Goal: Transaction & Acquisition: Purchase product/service

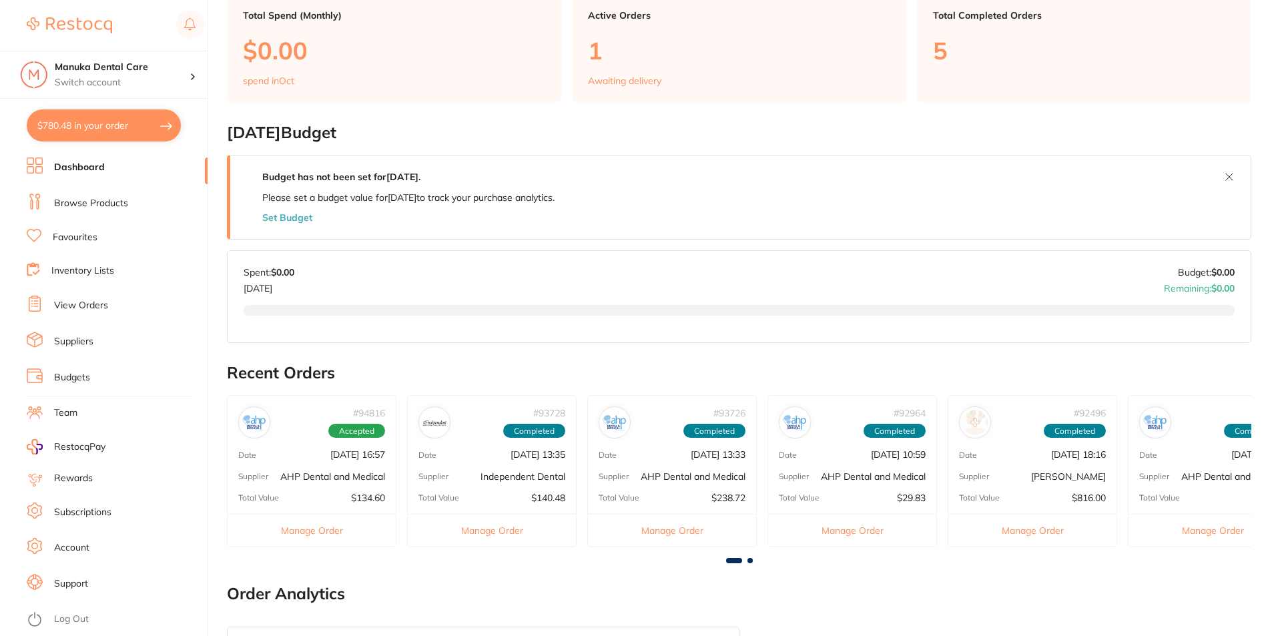
scroll to position [334, 0]
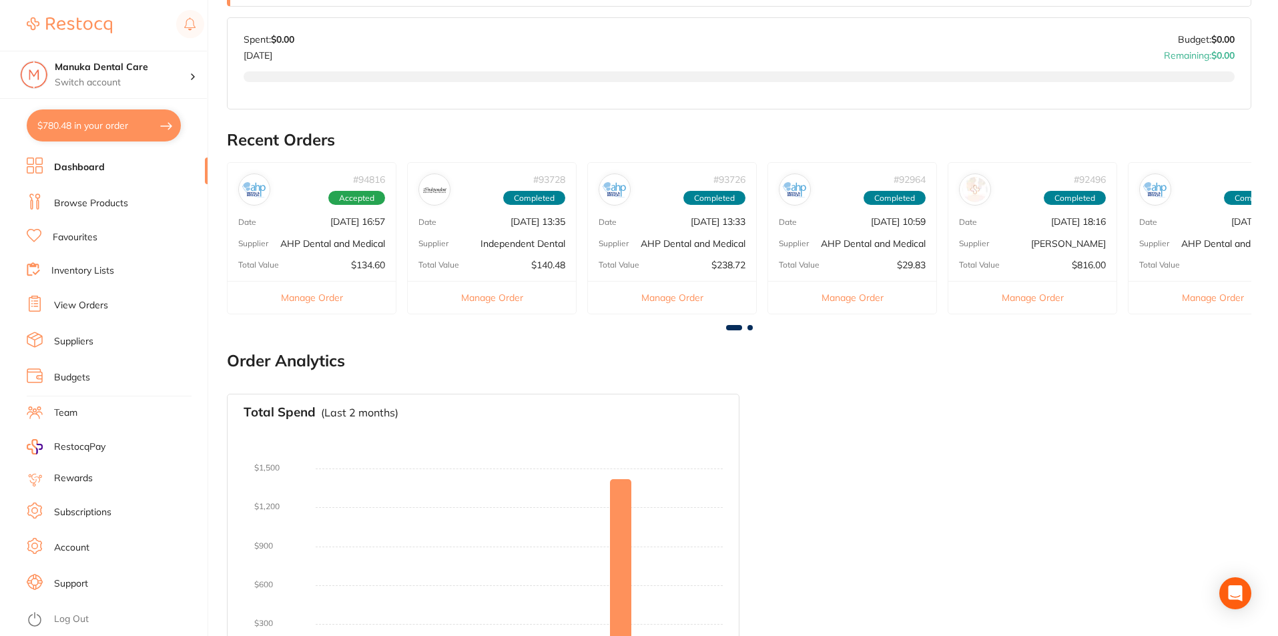
click at [81, 338] on link "Suppliers" at bounding box center [73, 341] width 39 height 13
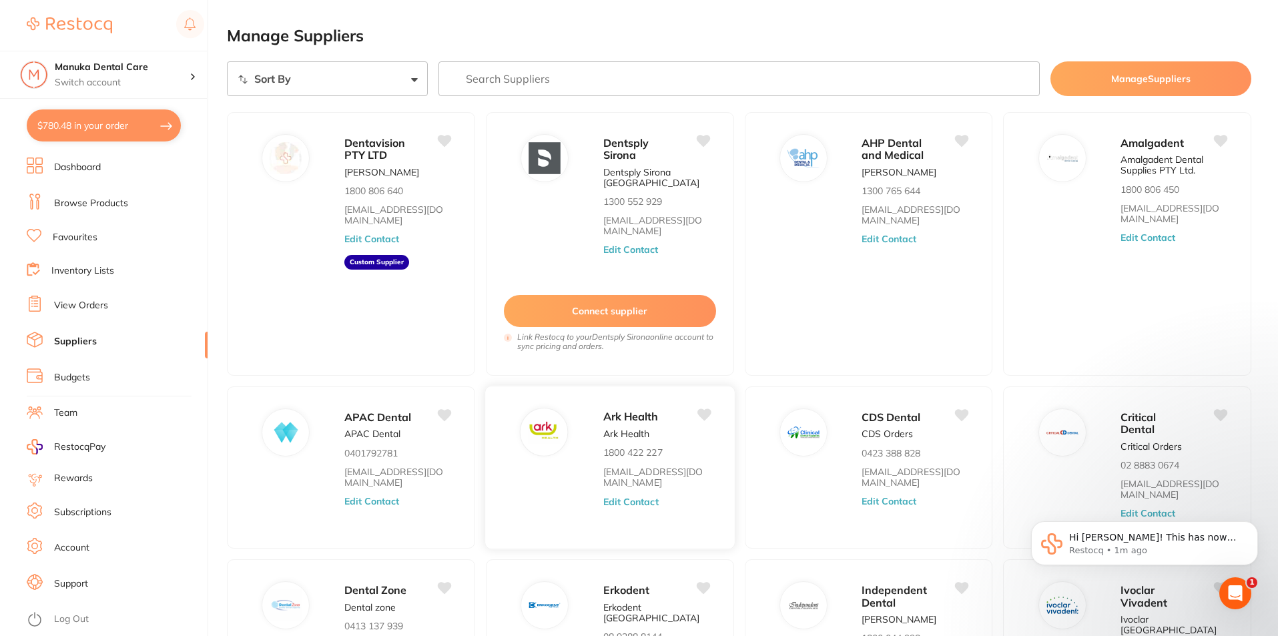
click at [614, 421] on span "Ark Health" at bounding box center [630, 416] width 55 height 13
click at [625, 496] on button "Edit Contact" at bounding box center [630, 501] width 55 height 11
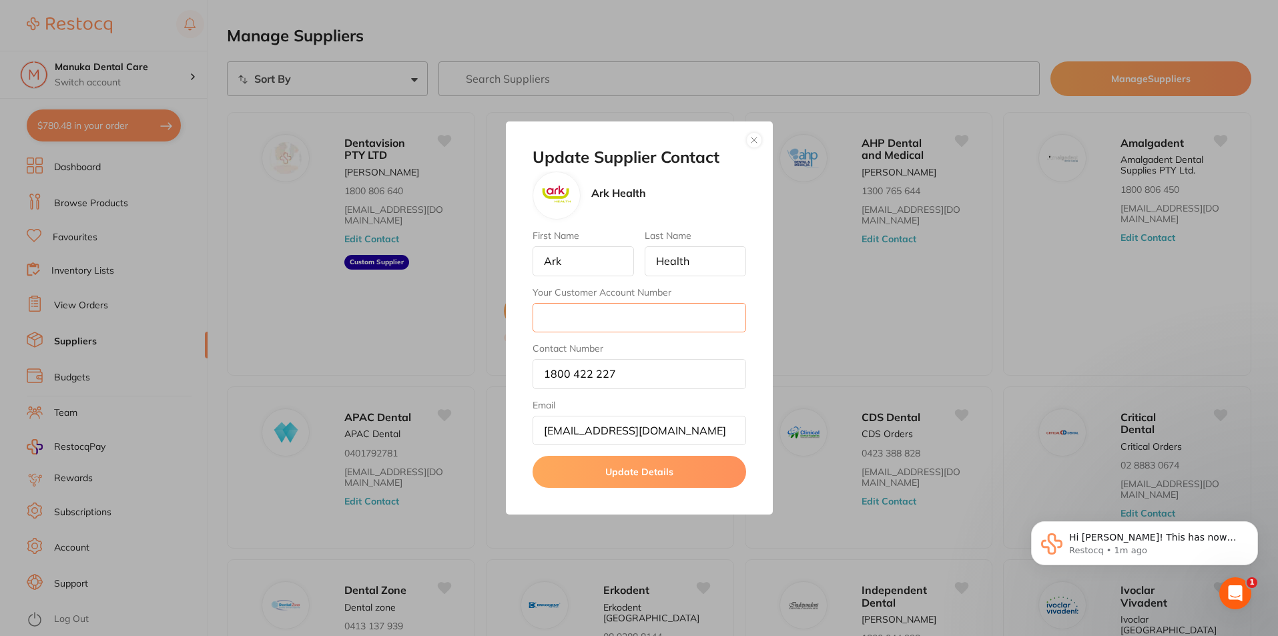
click at [610, 324] on input "Your Customer Account Number" at bounding box center [638, 317] width 213 height 29
paste input "A217205"
type input "A217205"
click at [680, 296] on label "Your Customer Account Number" at bounding box center [638, 292] width 213 height 11
click at [680, 303] on input "A217205" at bounding box center [638, 317] width 213 height 29
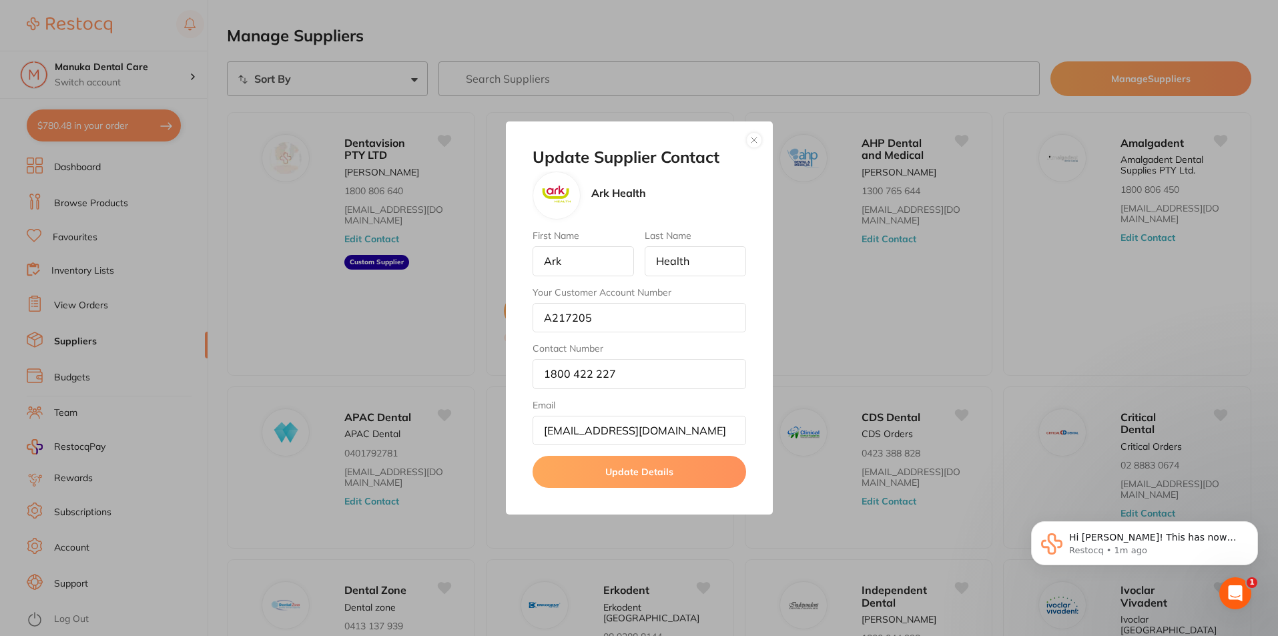
click at [650, 474] on button "Update Details" at bounding box center [638, 472] width 213 height 32
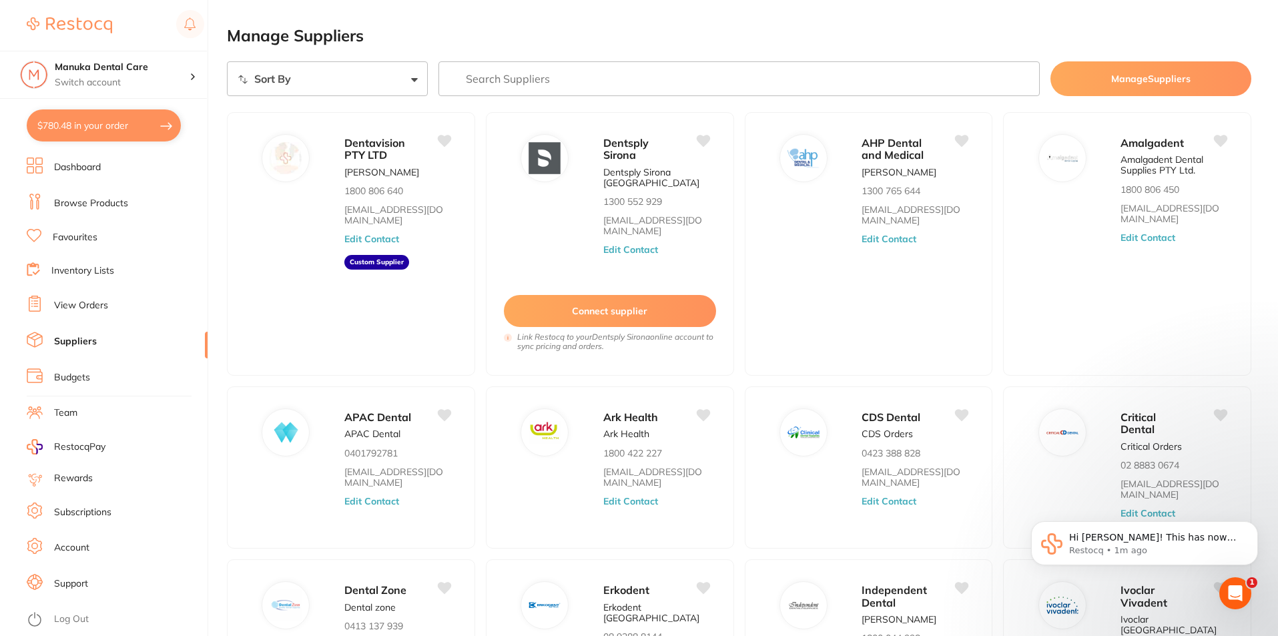
click at [81, 164] on link "Dashboard" at bounding box center [77, 167] width 47 height 13
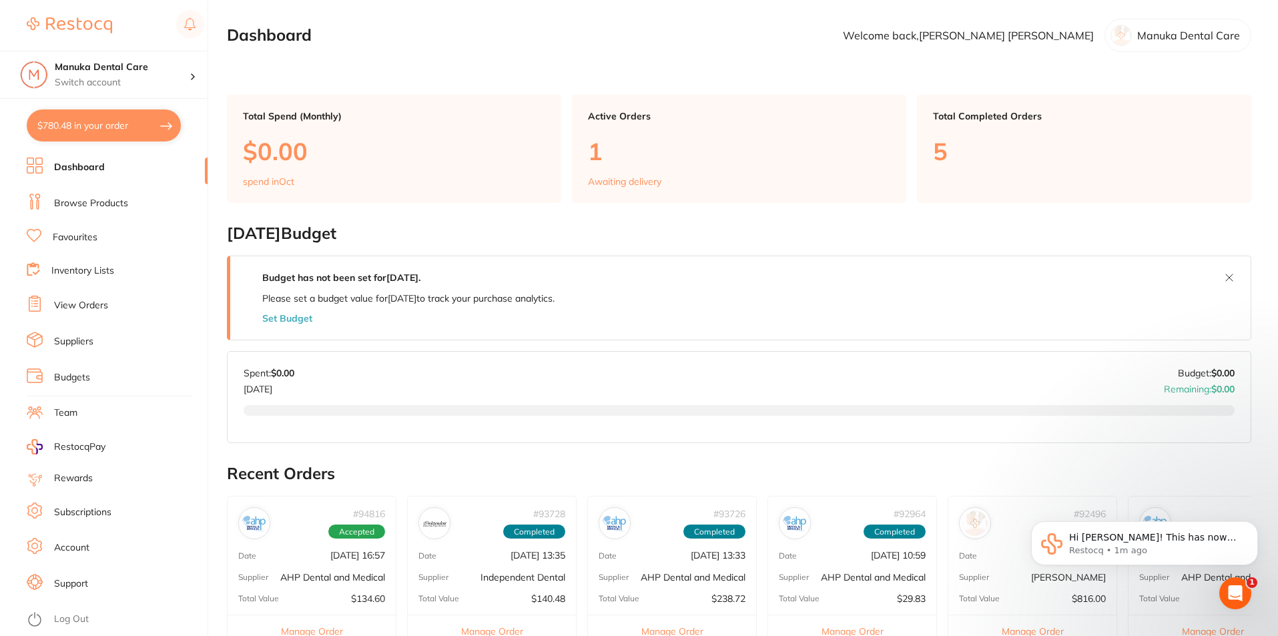
click at [680, 143] on p "1" at bounding box center [739, 150] width 302 height 27
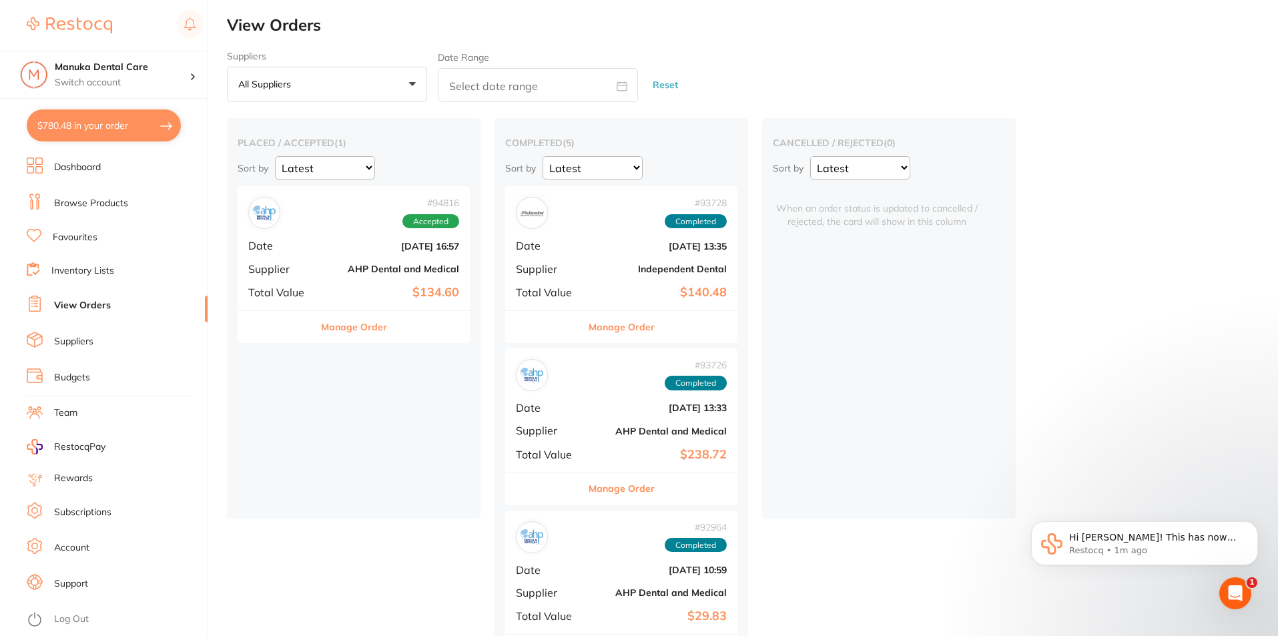
click at [88, 179] on ul "Dashboard Browse Products Favourites Inventory Lists View Orders Suppliers Budg…" at bounding box center [117, 396] width 181 height 478
click at [88, 167] on link "Dashboard" at bounding box center [77, 167] width 47 height 13
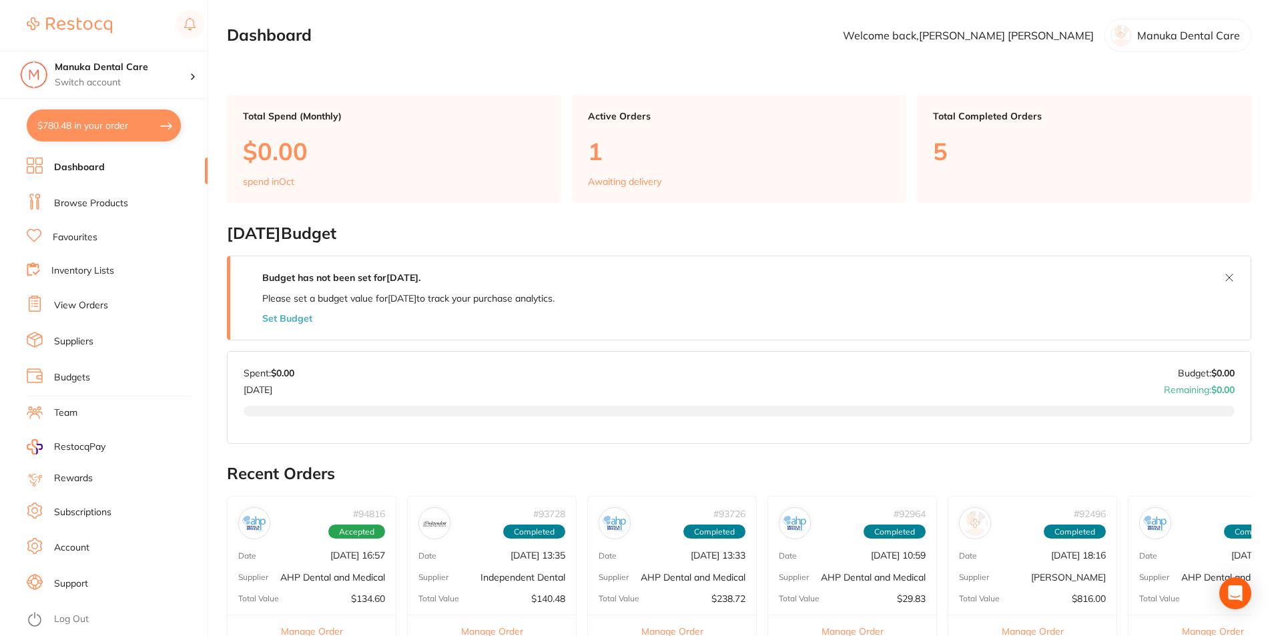
click at [112, 120] on button "$780.48 in your order" at bounding box center [104, 125] width 154 height 32
checkbox input "true"
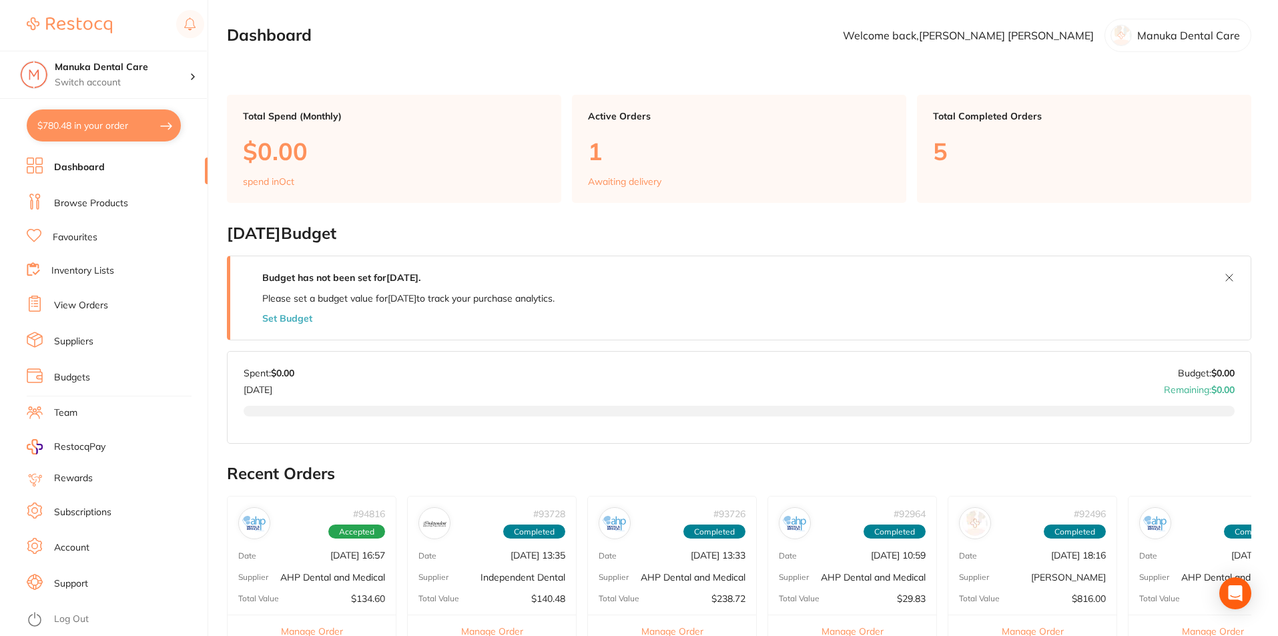
checkbox input "true"
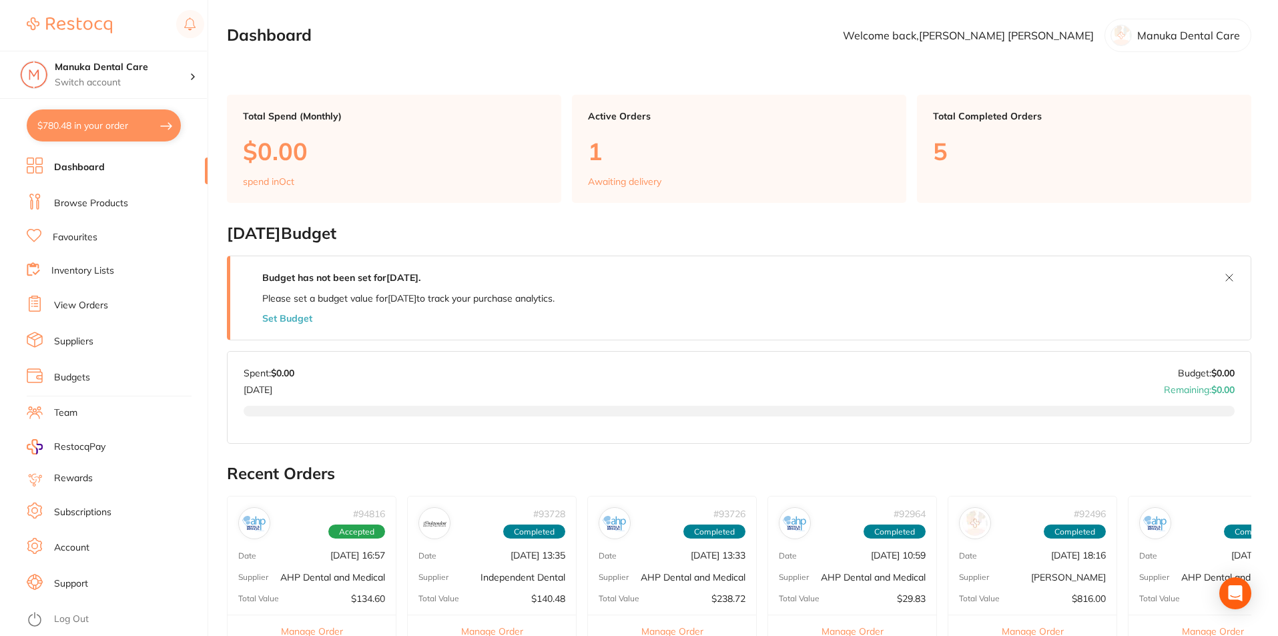
checkbox input "true"
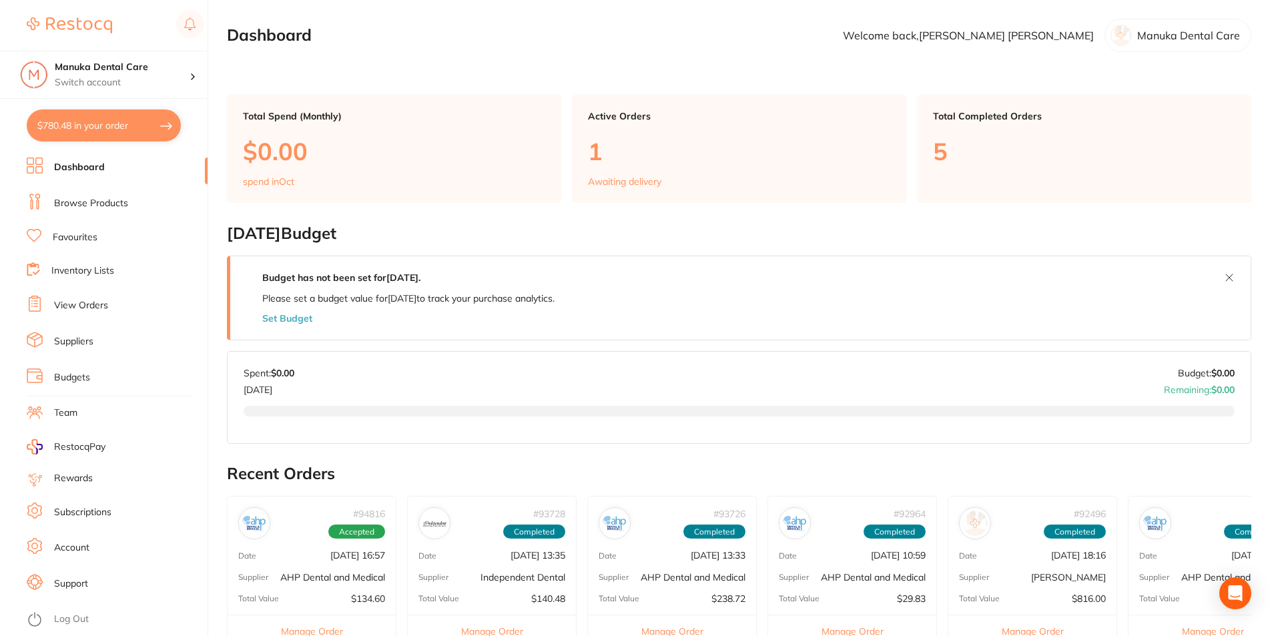
checkbox input "true"
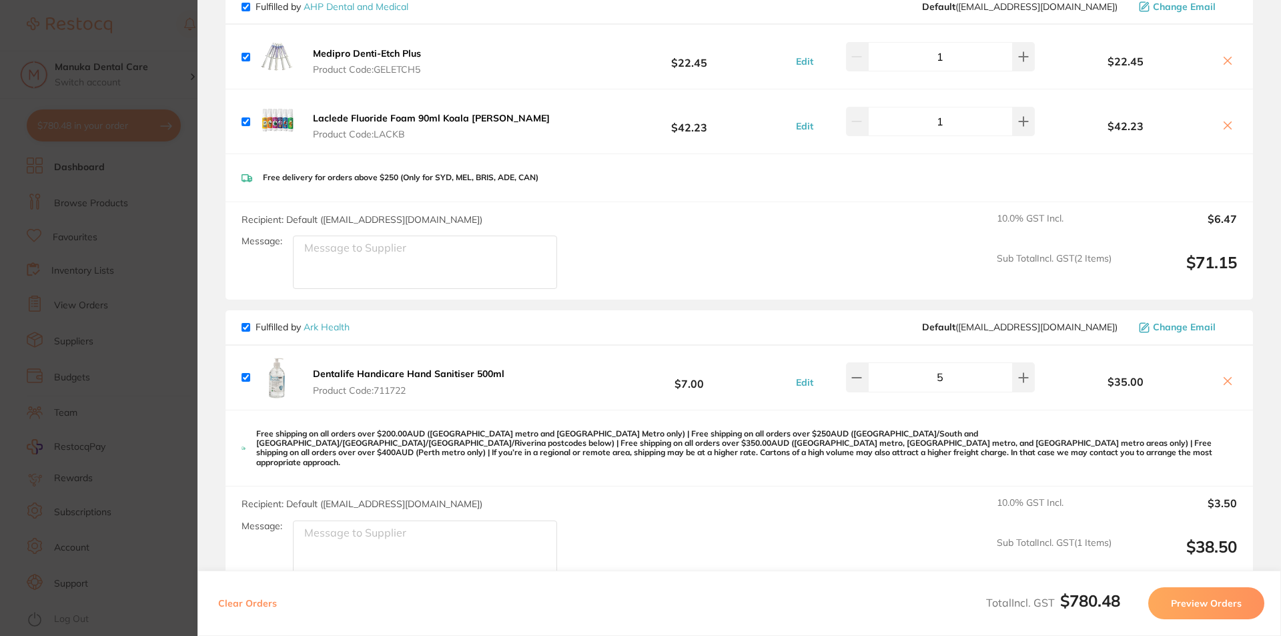
scroll to position [467, 0]
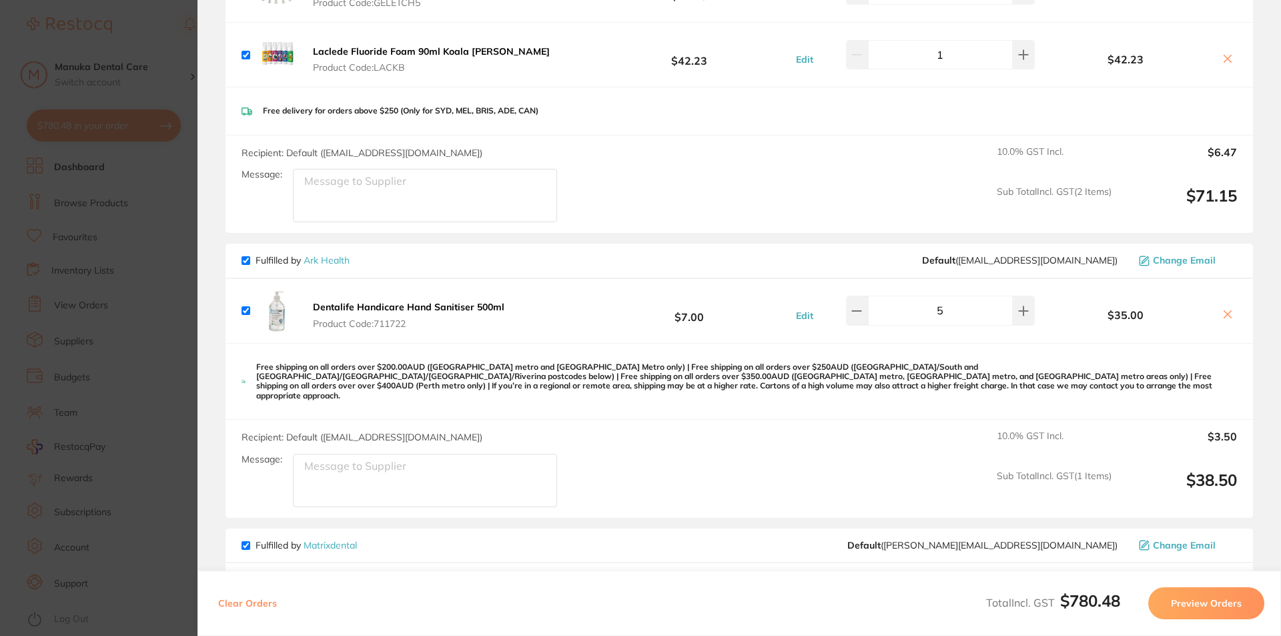
click at [243, 260] on input "checkbox" at bounding box center [245, 260] width 9 height 9
checkbox input "false"
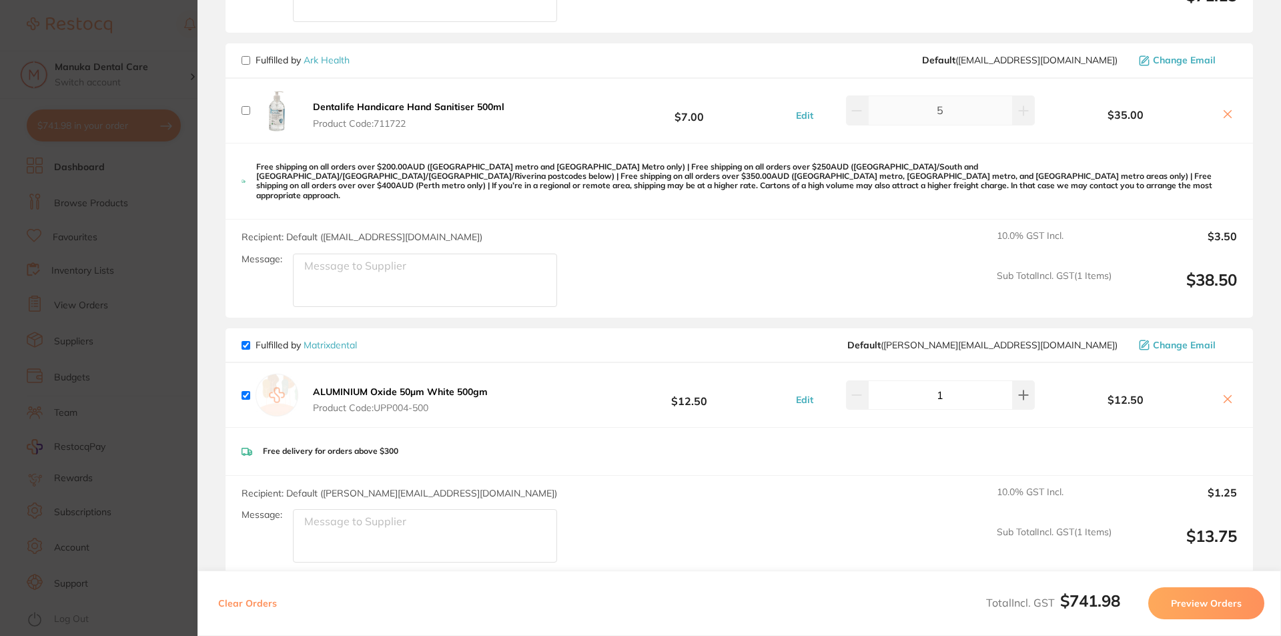
click at [243, 341] on input "checkbox" at bounding box center [245, 345] width 9 height 9
checkbox input "false"
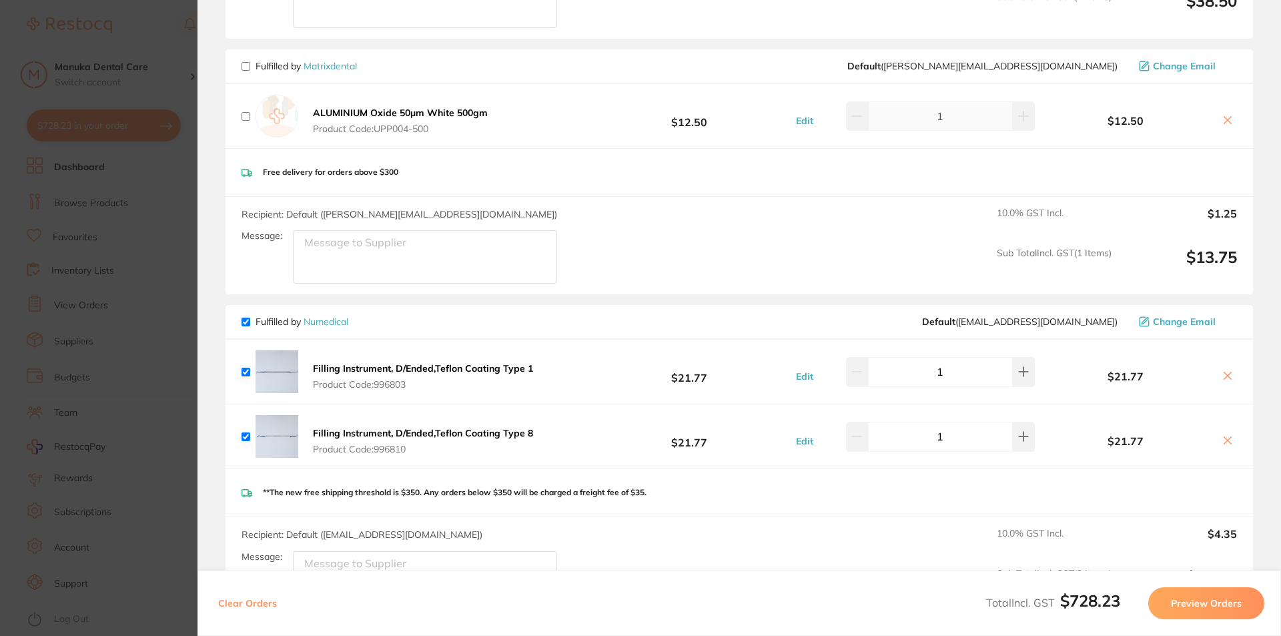
scroll to position [1067, 0]
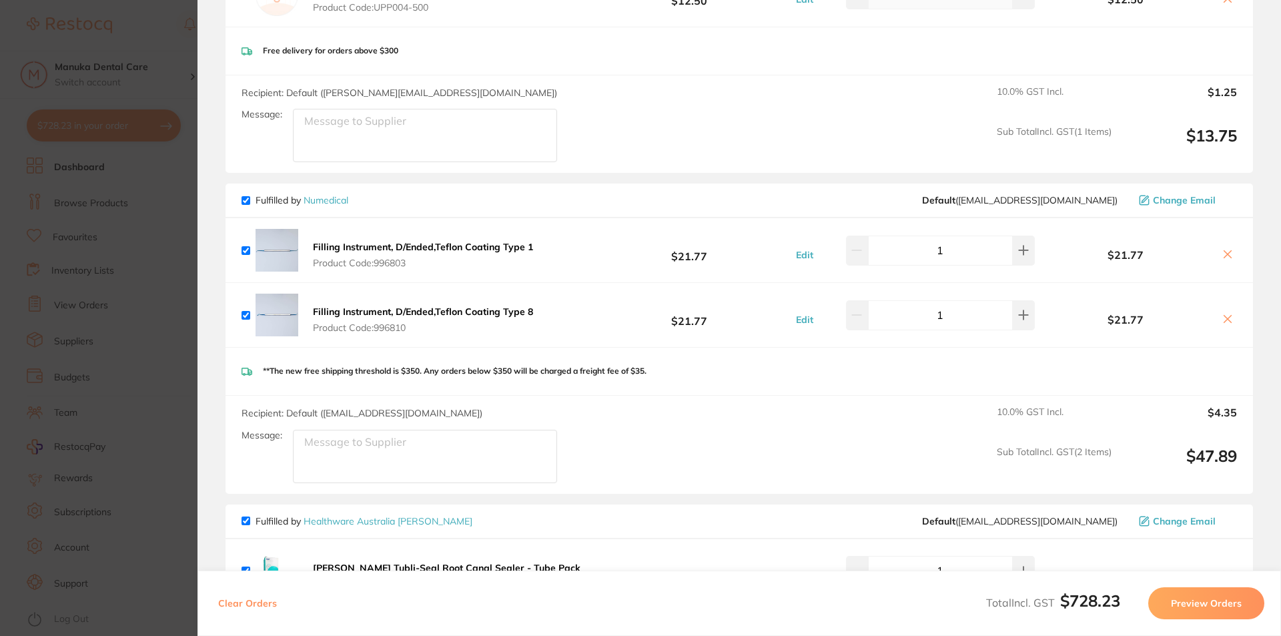
drag, startPoint x: 242, startPoint y: 189, endPoint x: 252, endPoint y: 200, distance: 14.7
click at [241, 196] on input "checkbox" at bounding box center [245, 200] width 9 height 9
checkbox input "false"
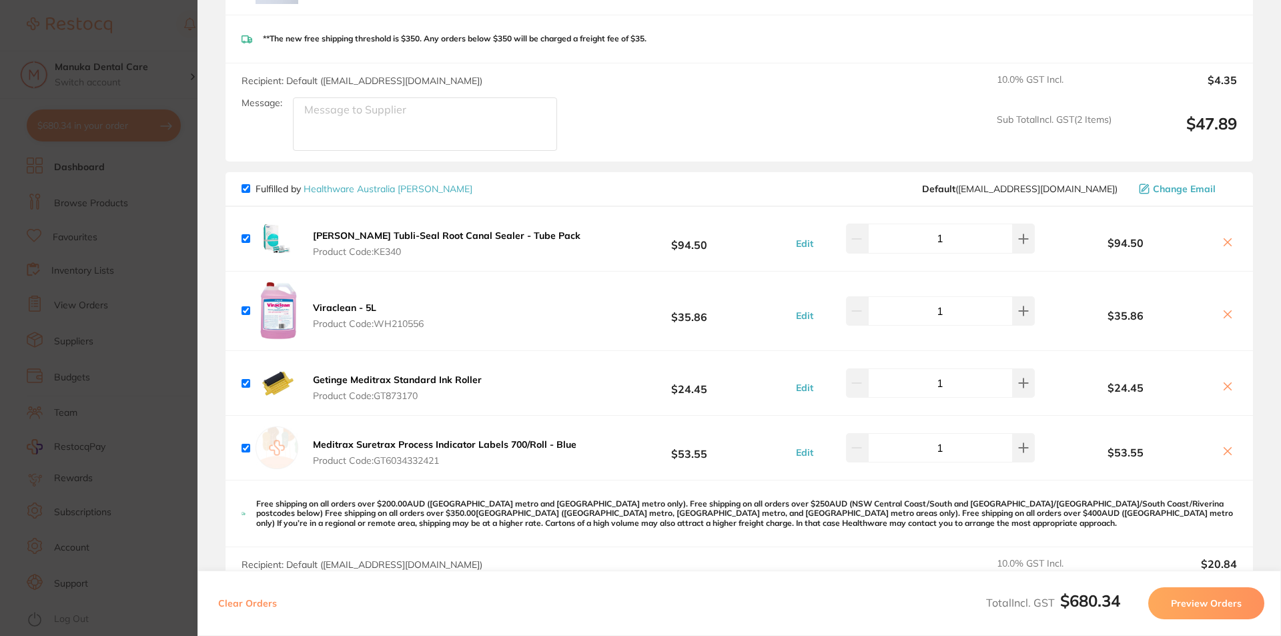
scroll to position [1401, 0]
click at [242, 181] on span "Fulfilled by Healthware Australia Ridley" at bounding box center [356, 187] width 231 height 12
drag, startPoint x: 243, startPoint y: 178, endPoint x: 261, endPoint y: 199, distance: 27.5
click at [244, 183] on input "checkbox" at bounding box center [245, 187] width 9 height 9
checkbox input "false"
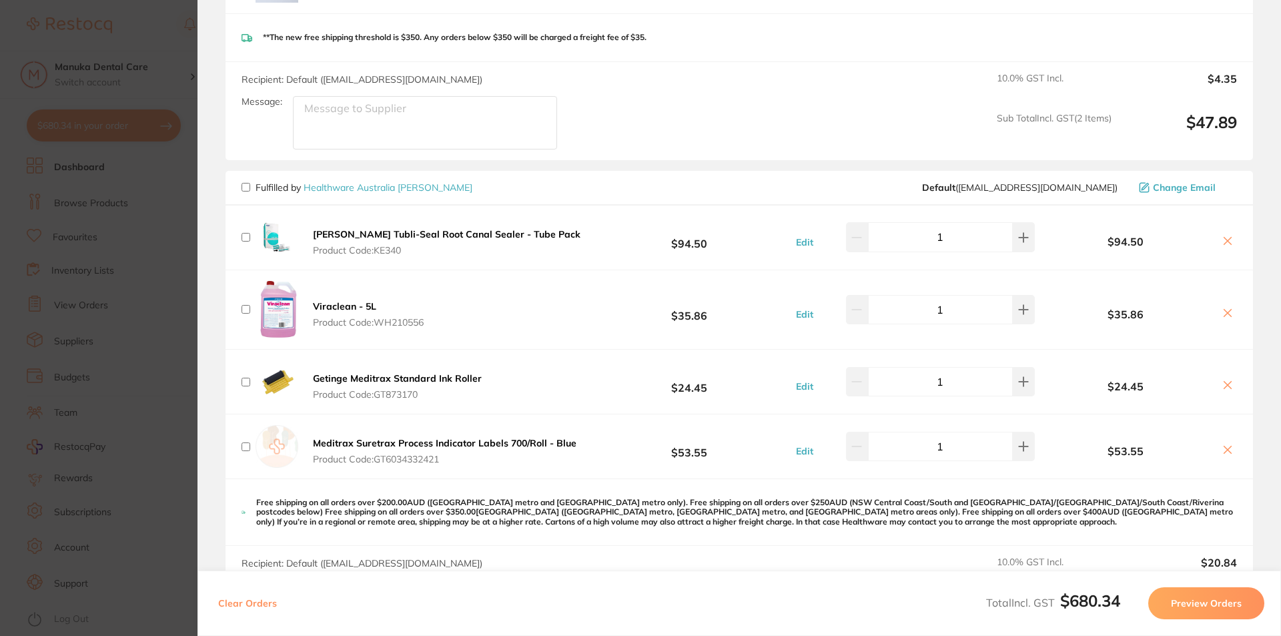
checkbox input "false"
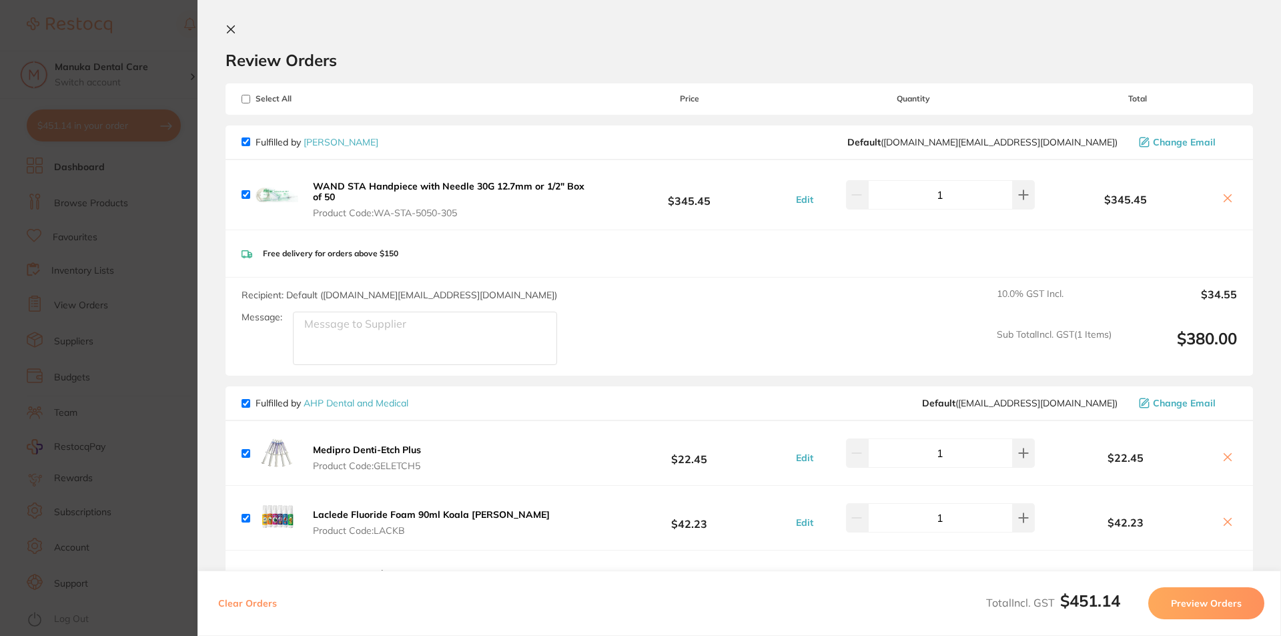
scroll to position [0, 0]
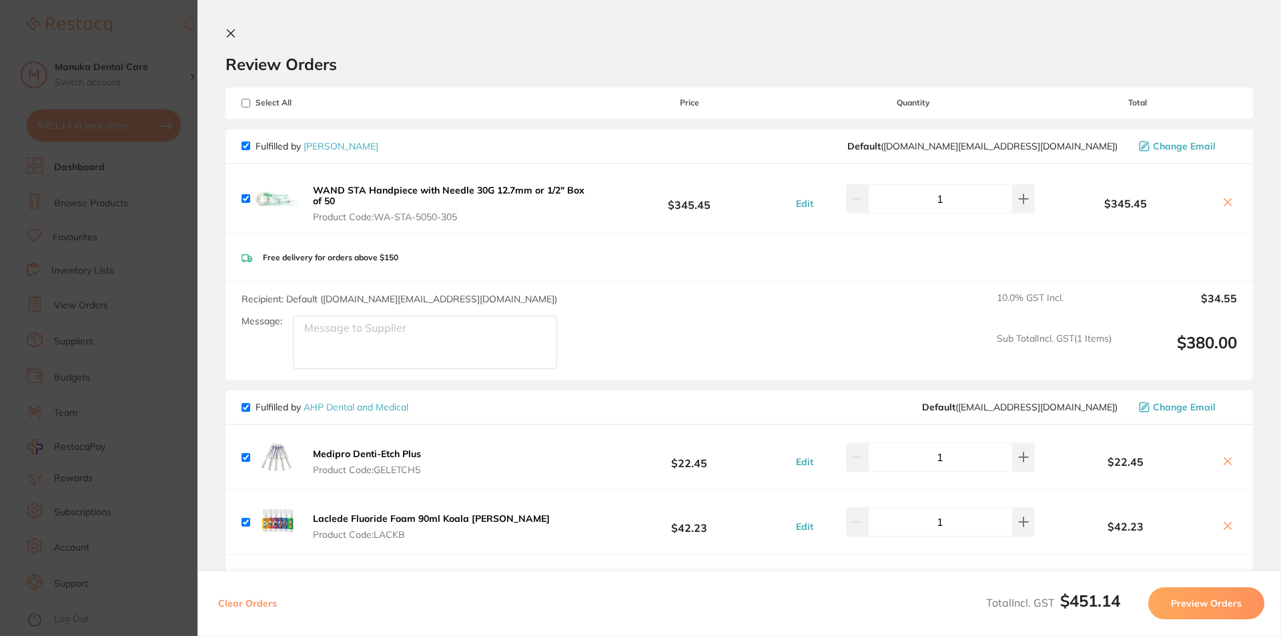
click at [246, 147] on input "checkbox" at bounding box center [245, 145] width 9 height 9
checkbox input "false"
click at [246, 145] on input "checkbox" at bounding box center [245, 145] width 9 height 9
checkbox input "true"
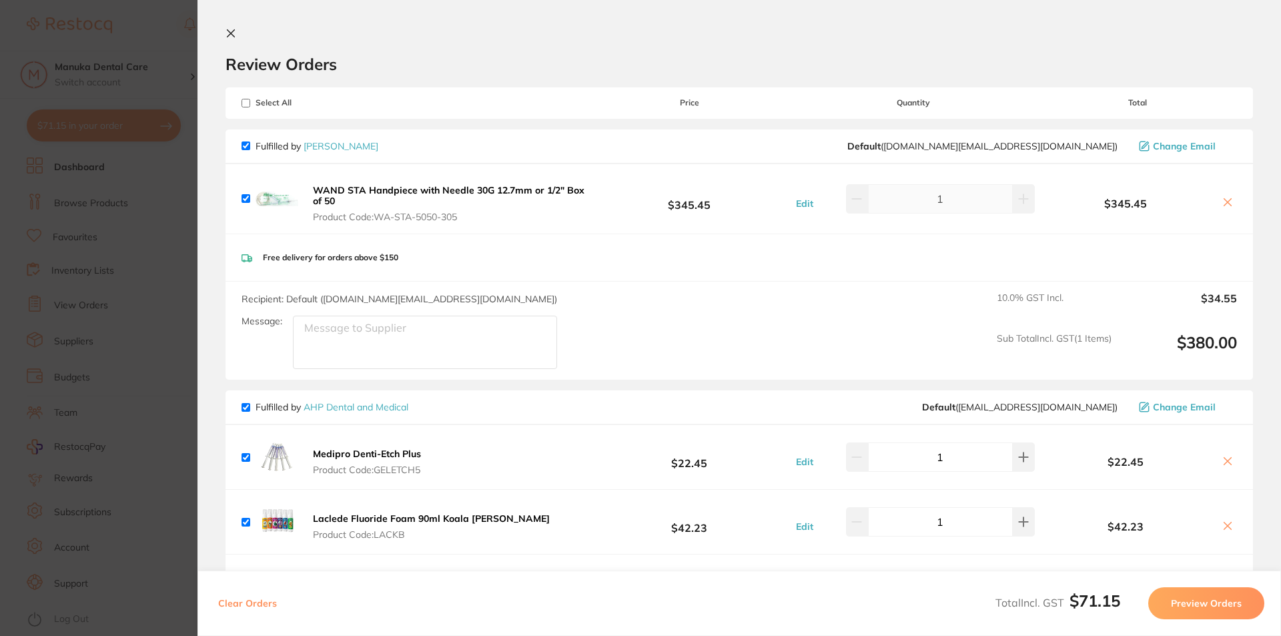
checkbox input "true"
click at [1199, 604] on button "Preview Orders" at bounding box center [1206, 603] width 116 height 32
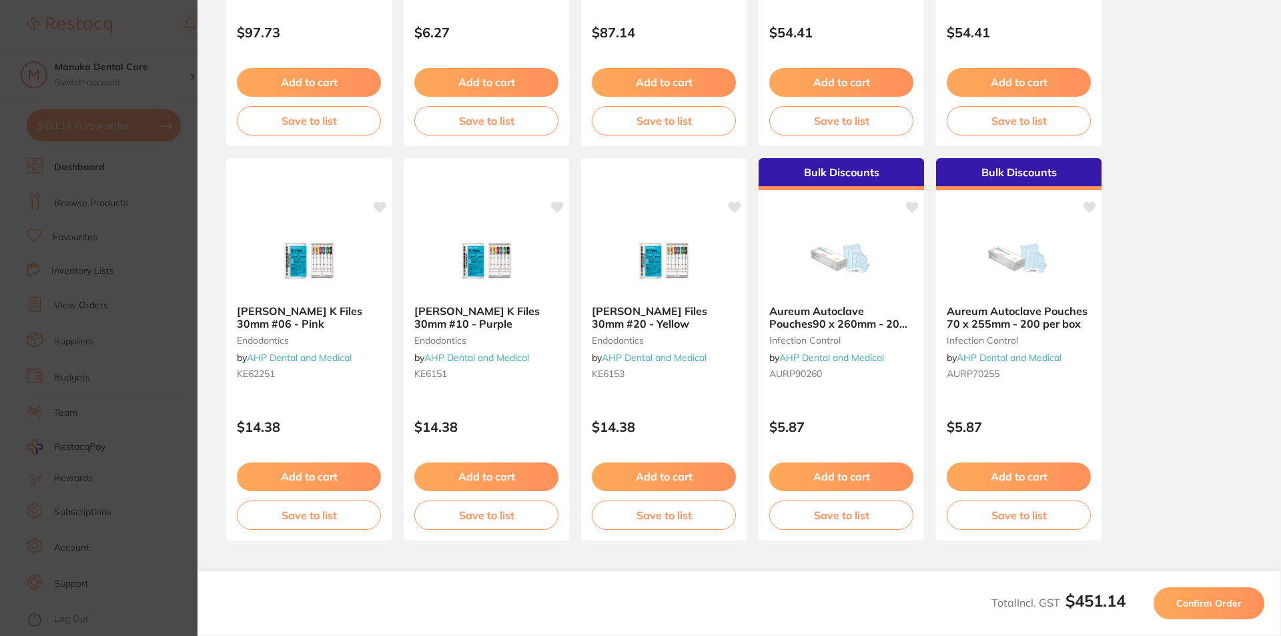
click at [1196, 598] on span "Confirm Order" at bounding box center [1208, 603] width 65 height 12
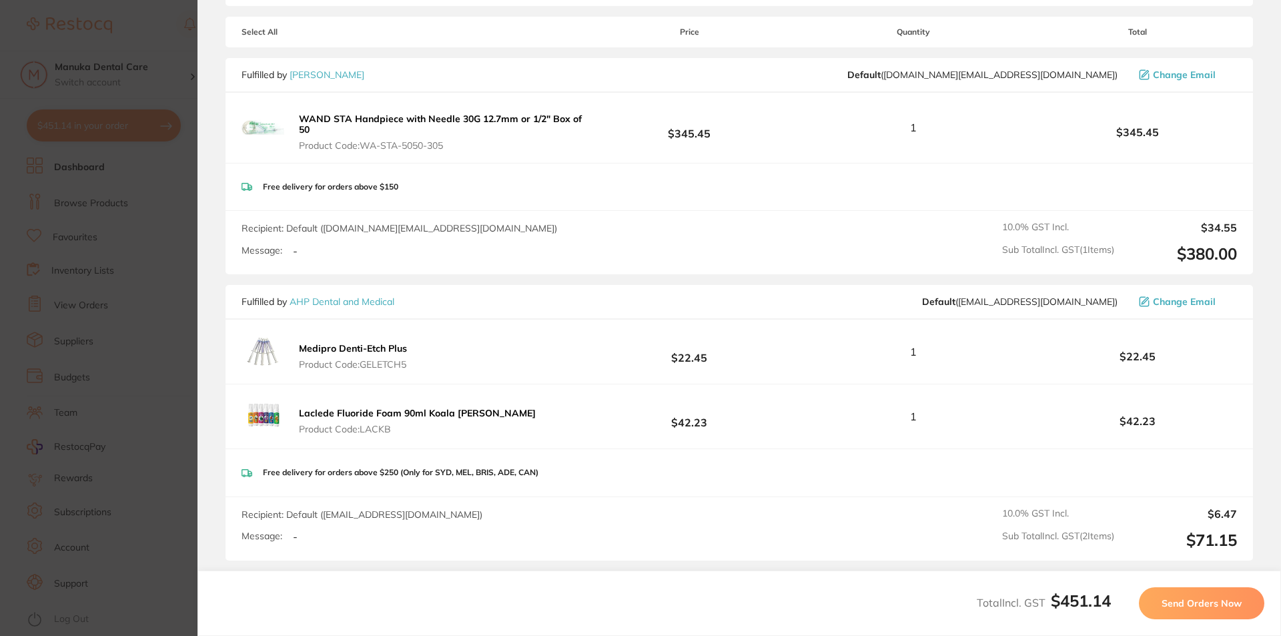
scroll to position [326, 0]
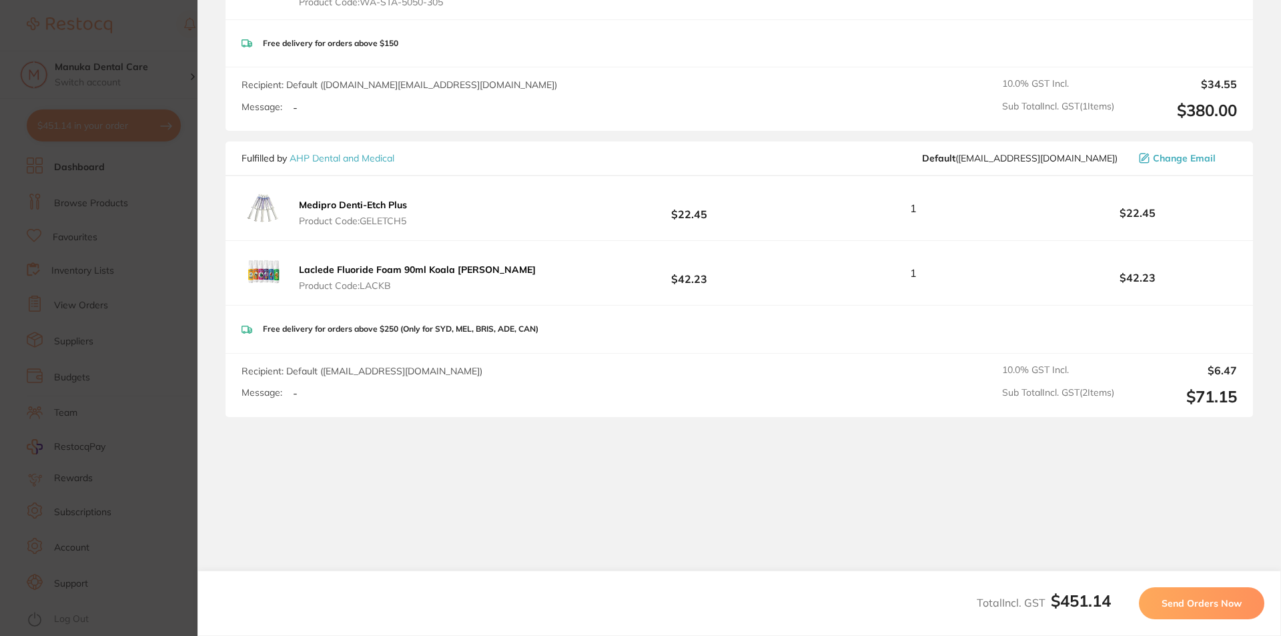
click at [1224, 603] on span "Send Orders Now" at bounding box center [1201, 603] width 80 height 12
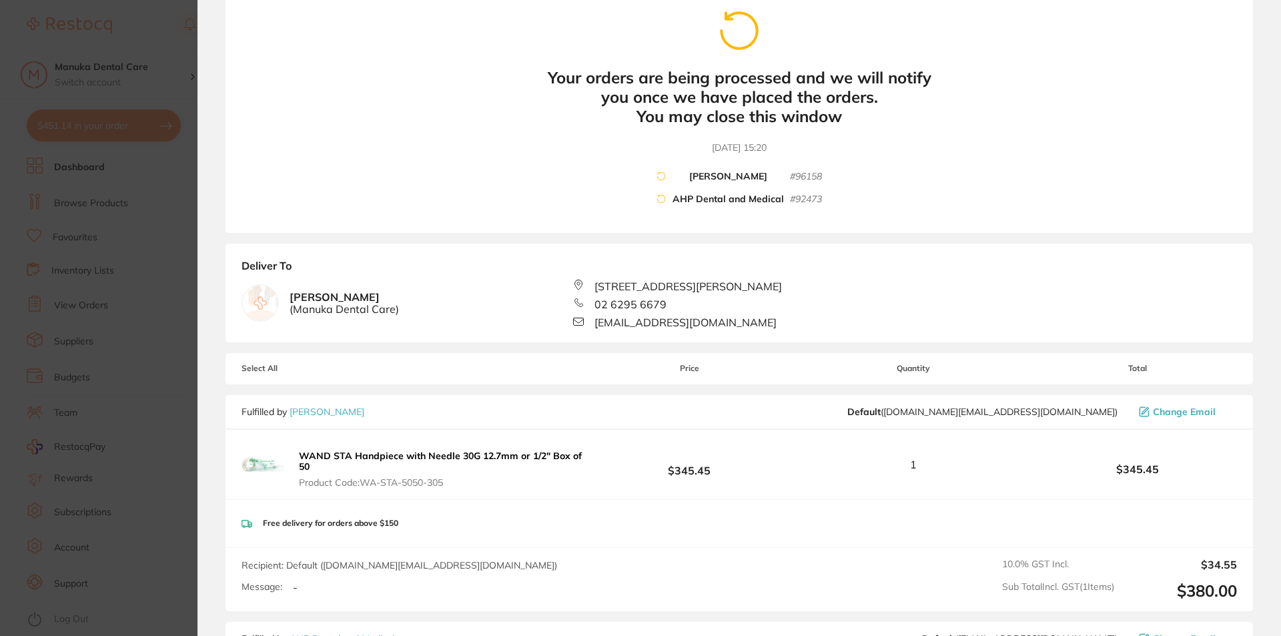
scroll to position [0, 0]
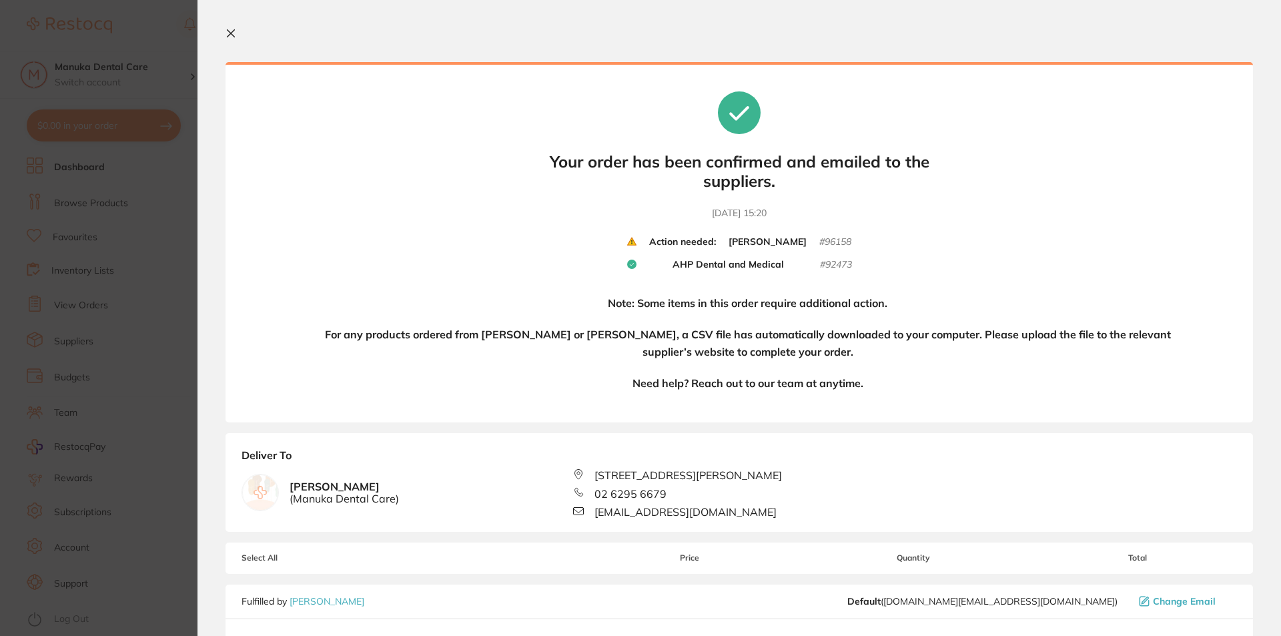
click at [781, 241] on b "[PERSON_NAME]" at bounding box center [767, 242] width 78 height 12
click at [868, 257] on b "Your orders are being processed and we will notify you once we have placed the …" at bounding box center [739, 257] width 400 height 0
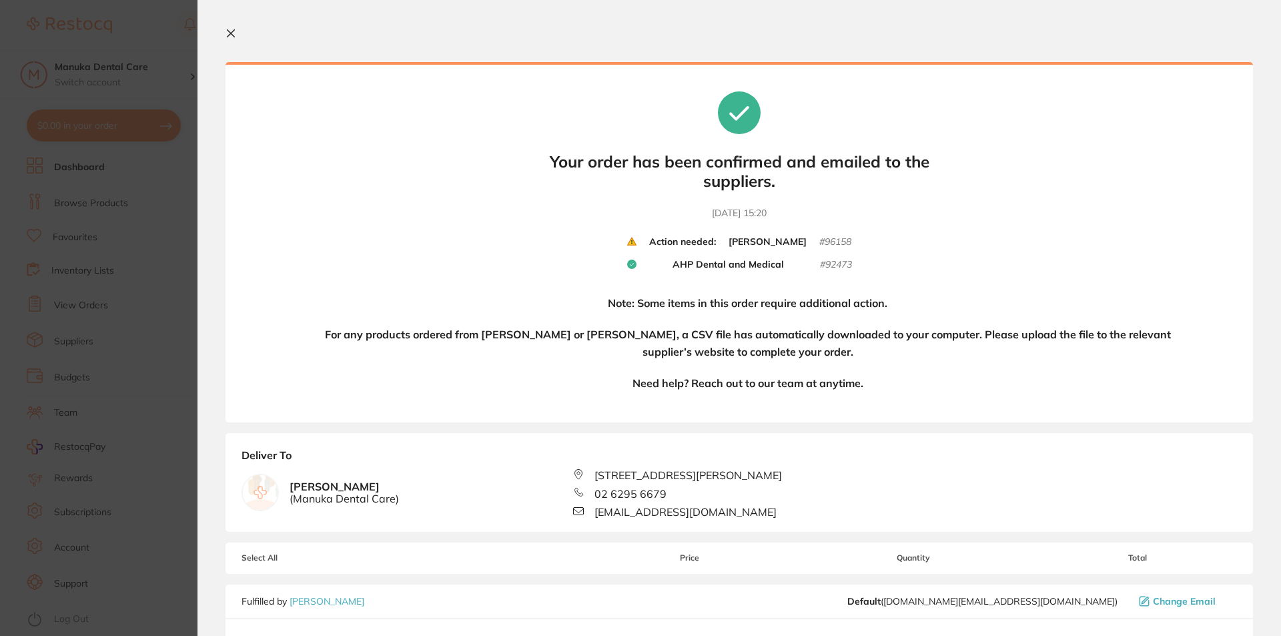
click at [837, 243] on small "# 96158" at bounding box center [835, 242] width 32 height 12
click at [627, 241] on icon at bounding box center [631, 241] width 9 height 9
drag, startPoint x: 709, startPoint y: 329, endPoint x: 864, endPoint y: 360, distance: 157.9
click at [864, 360] on h4 "For any products ordered from Adam Dental or Henry Schein Halas, a CSV file has…" at bounding box center [747, 343] width 857 height 34
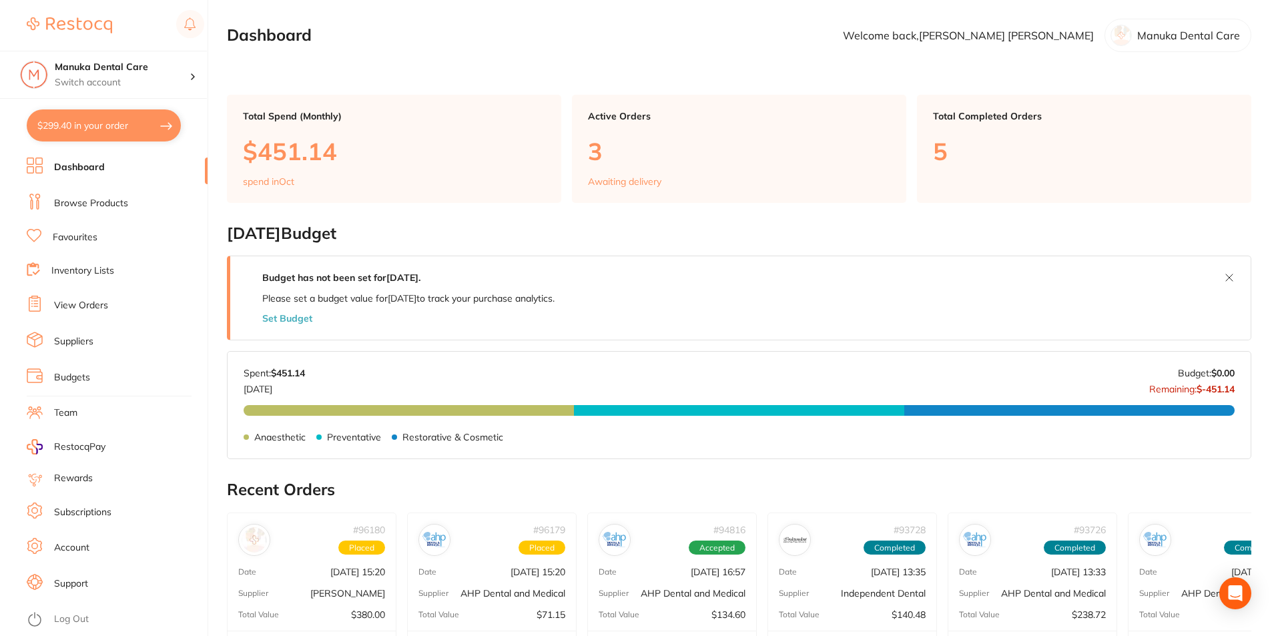
click at [641, 171] on div "Active Orders 3 Awaiting delivery" at bounding box center [739, 149] width 334 height 108
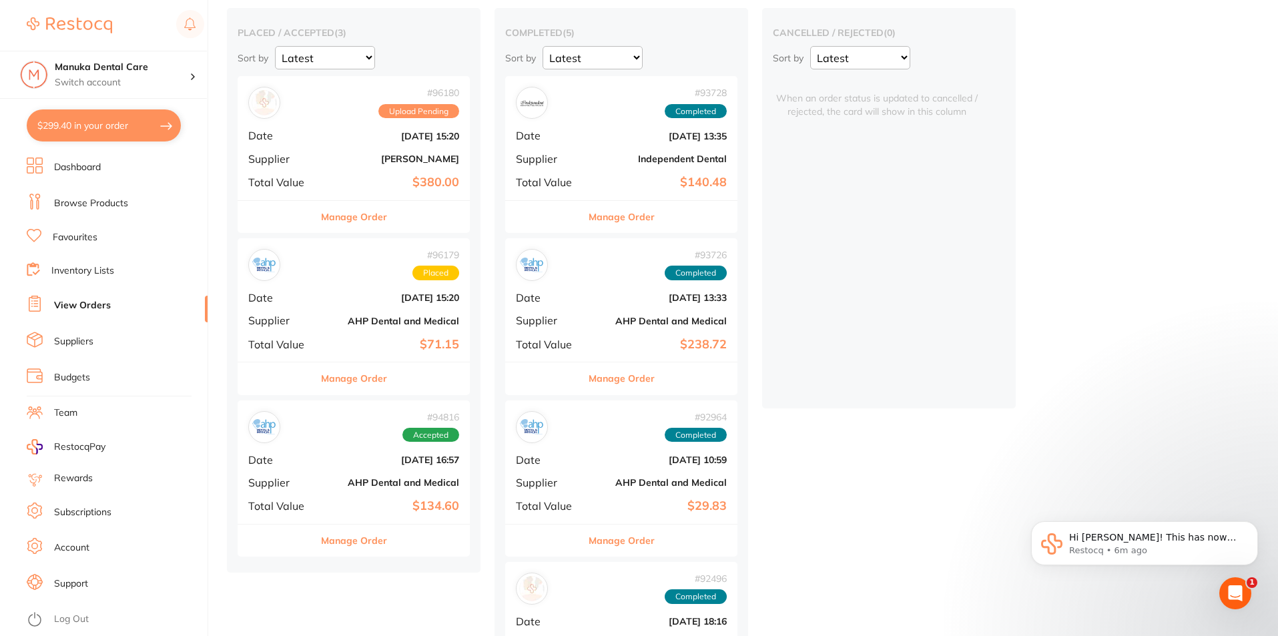
scroll to position [133, 0]
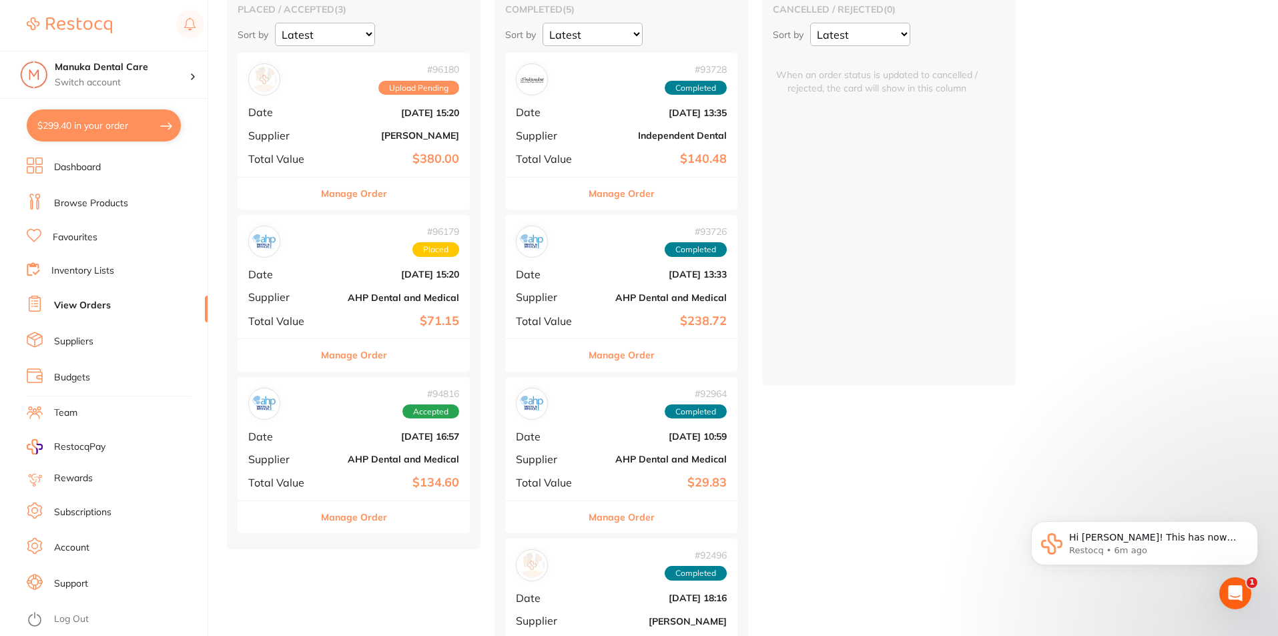
click at [372, 105] on div "# 96180 Upload Pending Date Oct 8 2025, 15:20 Supplier Henry Schein Halas Total…" at bounding box center [353, 114] width 232 height 123
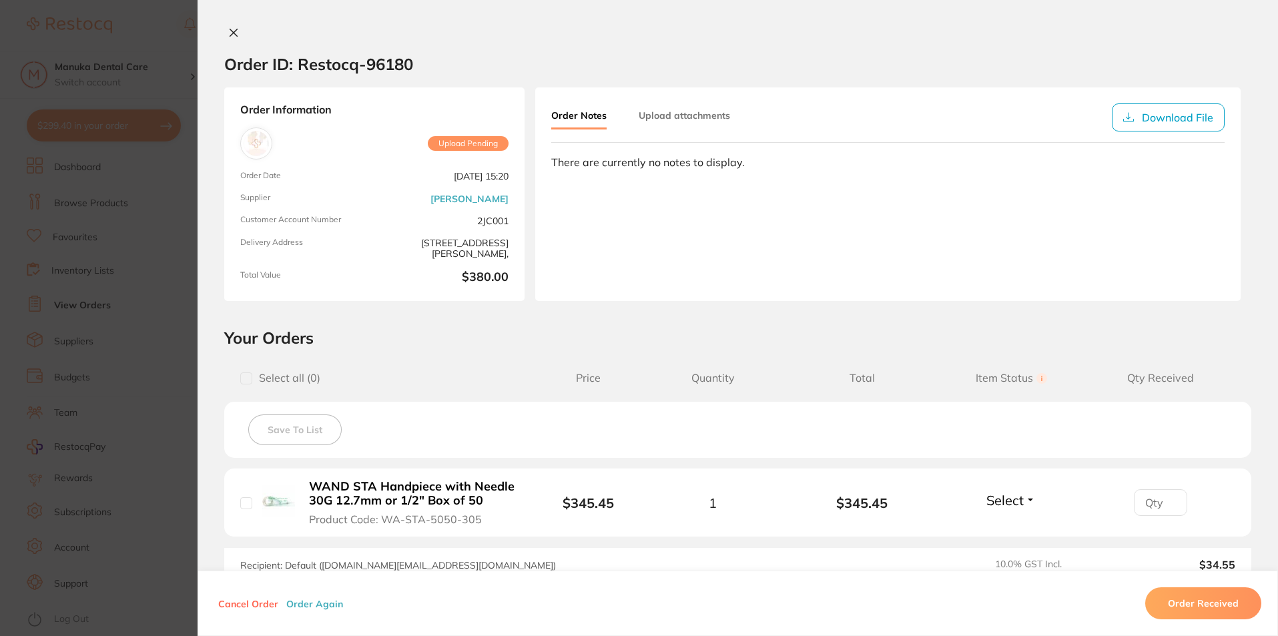
click at [707, 114] on button "Upload attachments" at bounding box center [683, 115] width 91 height 24
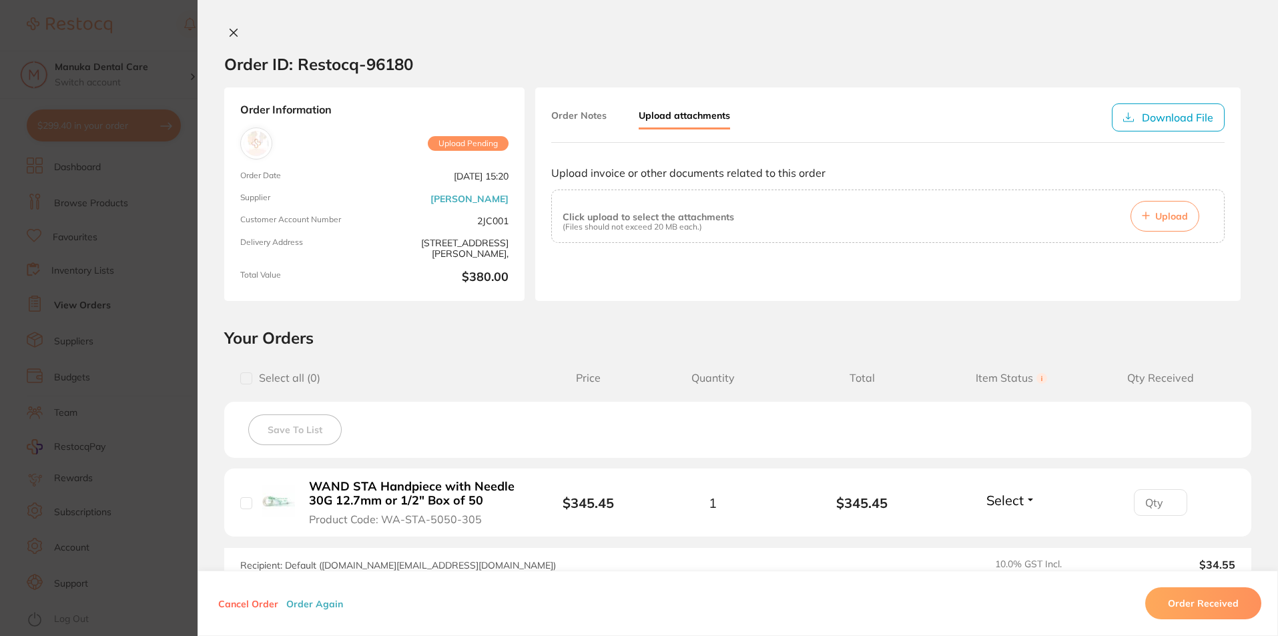
click at [579, 121] on button "Order Notes" at bounding box center [578, 115] width 55 height 24
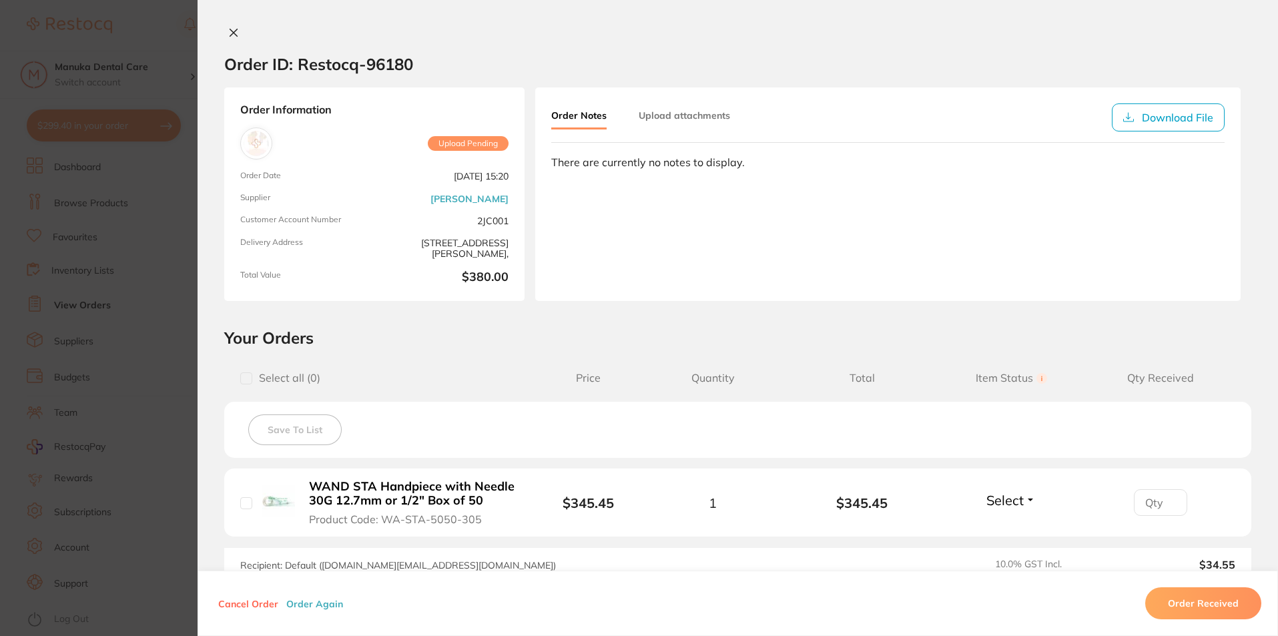
click at [231, 35] on icon at bounding box center [233, 32] width 11 height 11
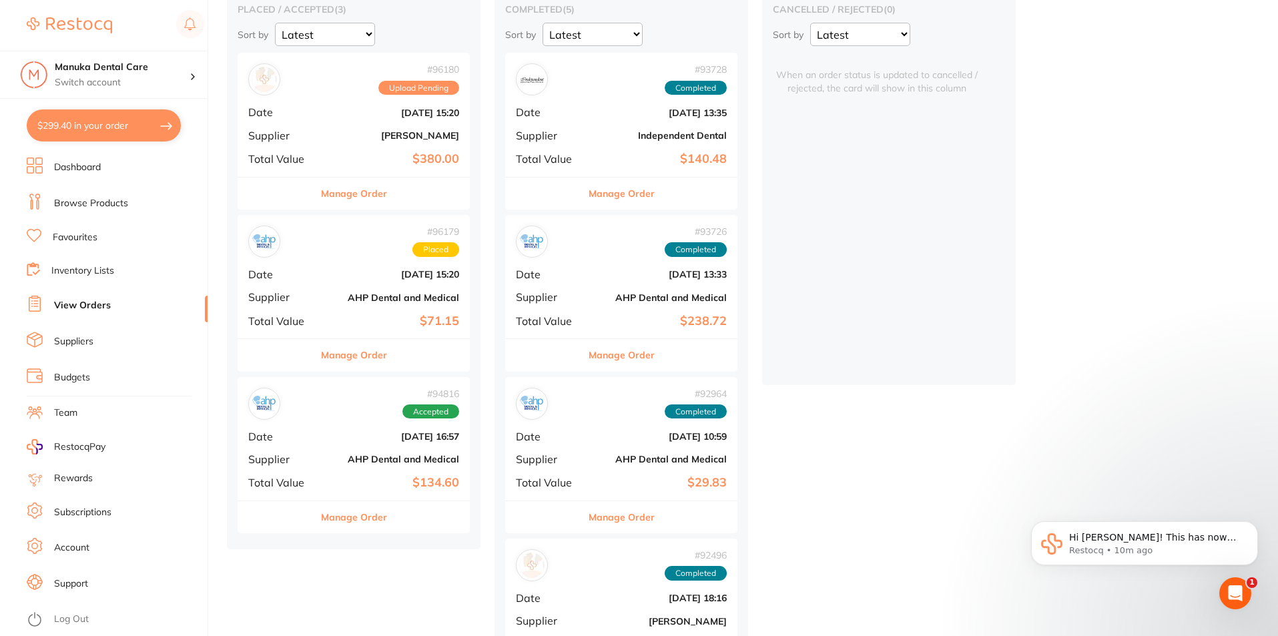
click at [312, 83] on div "# 96180 Upload Pending" at bounding box center [353, 79] width 211 height 32
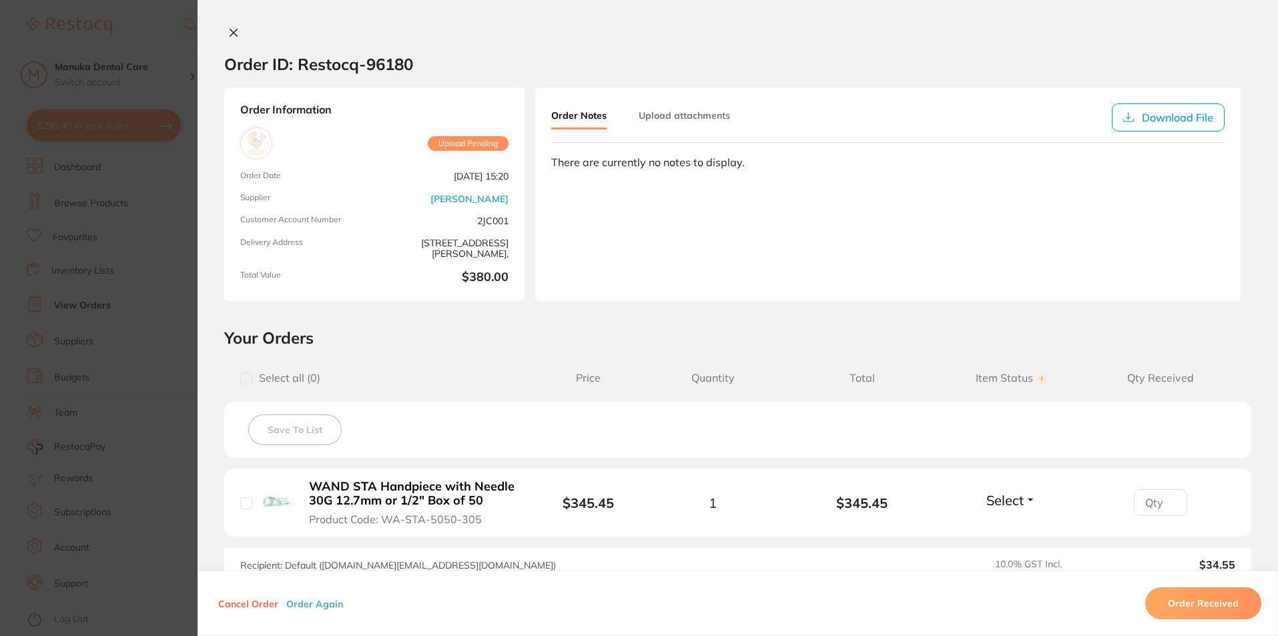
click at [223, 26] on div "Order ID: Restocq- 96180 Order Information Upload Pending Order Date [DATE] 15:…" at bounding box center [737, 318] width 1080 height 636
click at [231, 33] on icon at bounding box center [233, 32] width 7 height 7
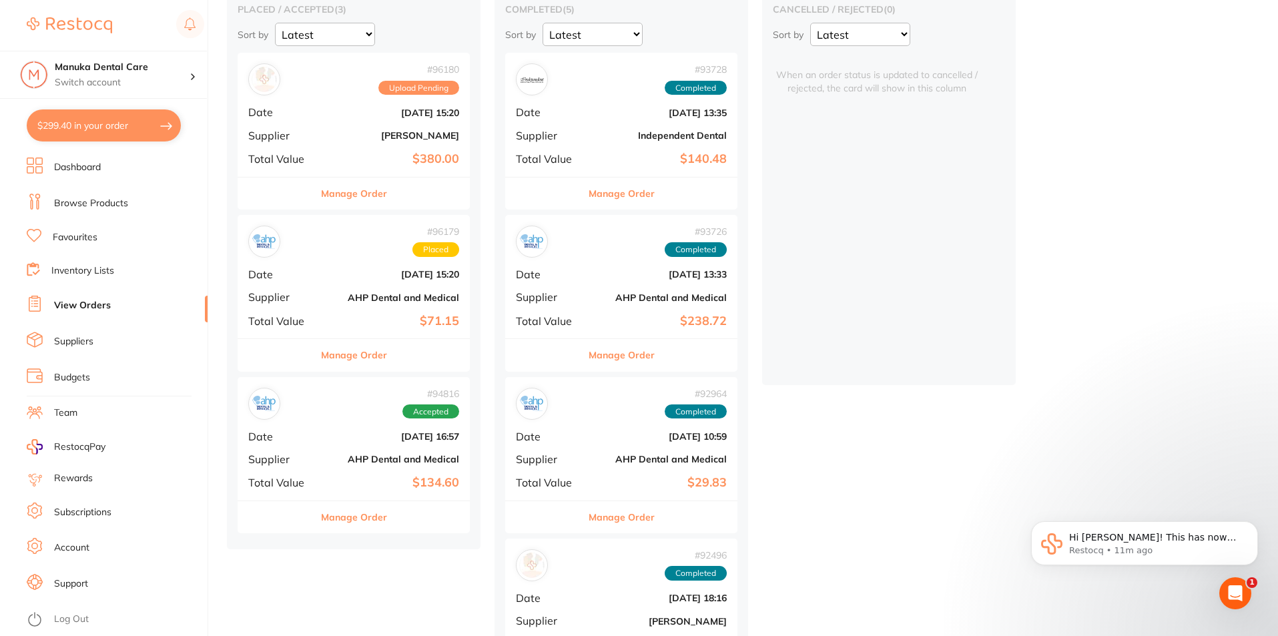
click at [340, 245] on div "# 96179 Placed" at bounding box center [353, 241] width 211 height 32
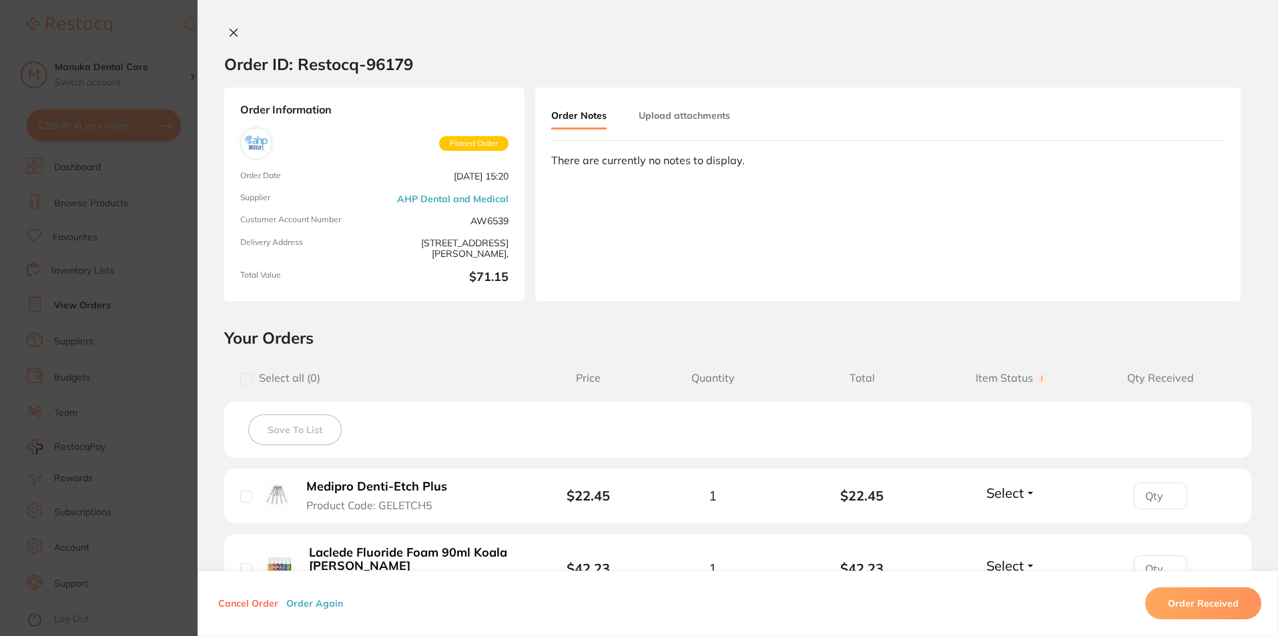
click at [230, 31] on icon at bounding box center [233, 32] width 7 height 7
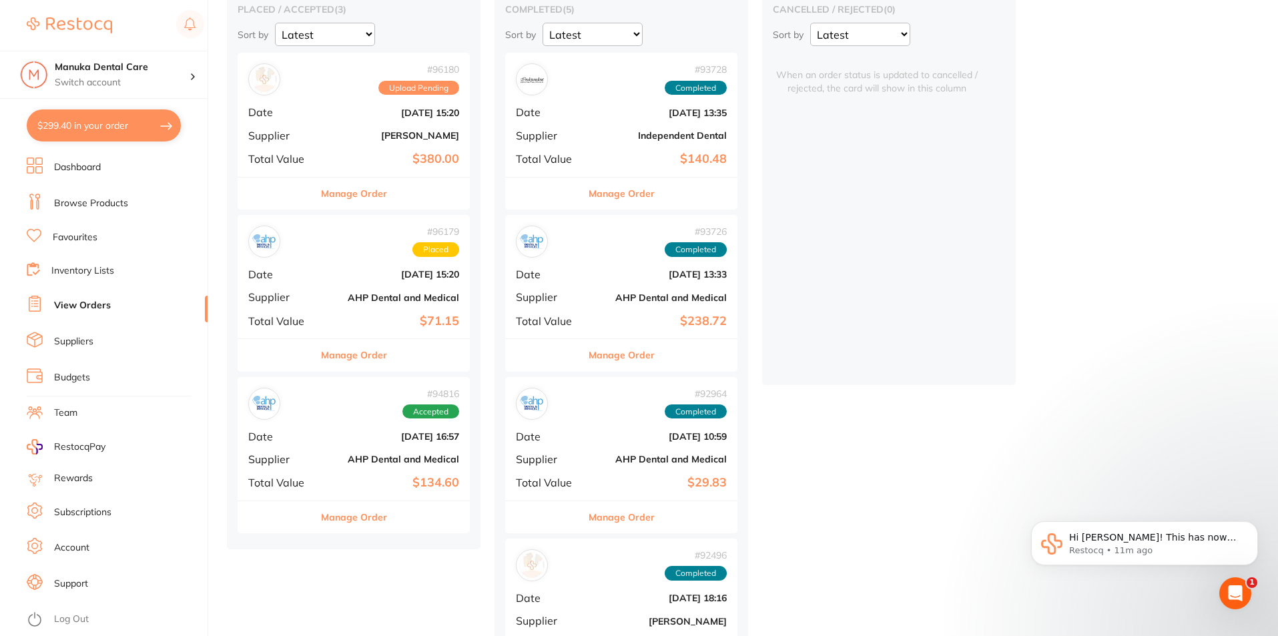
click at [332, 118] on div "# 96180 Upload Pending Date Oct 8 2025, 15:20 Supplier Henry Schein Halas Total…" at bounding box center [353, 114] width 232 height 123
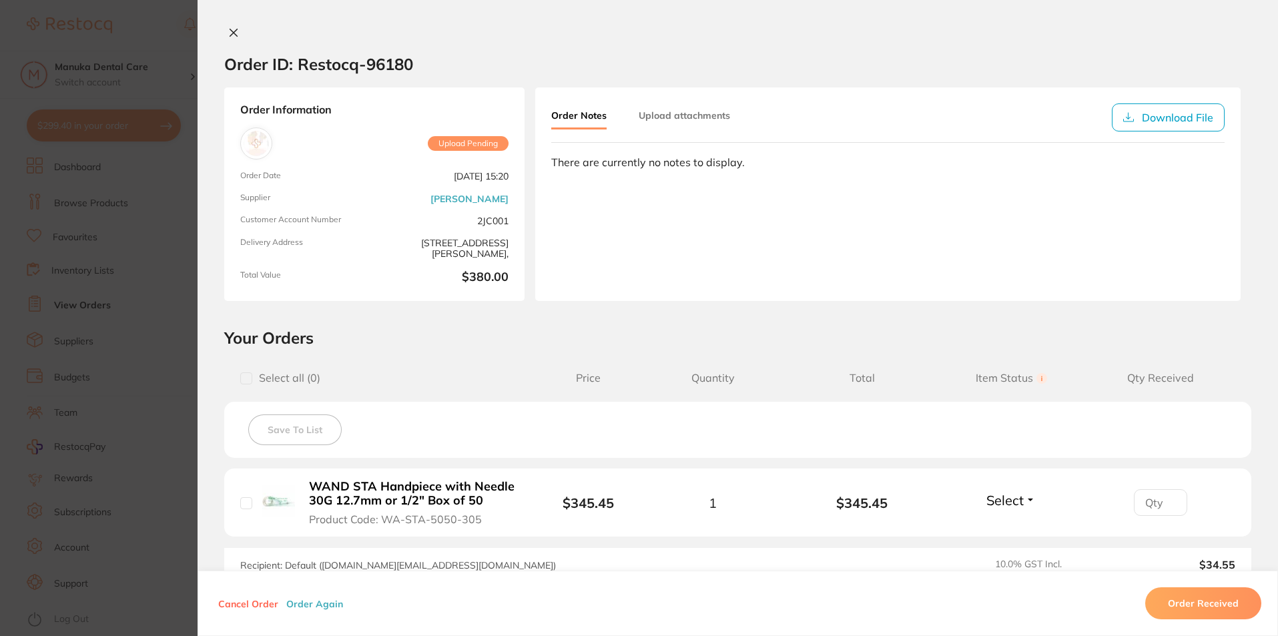
click at [229, 30] on icon at bounding box center [233, 32] width 11 height 11
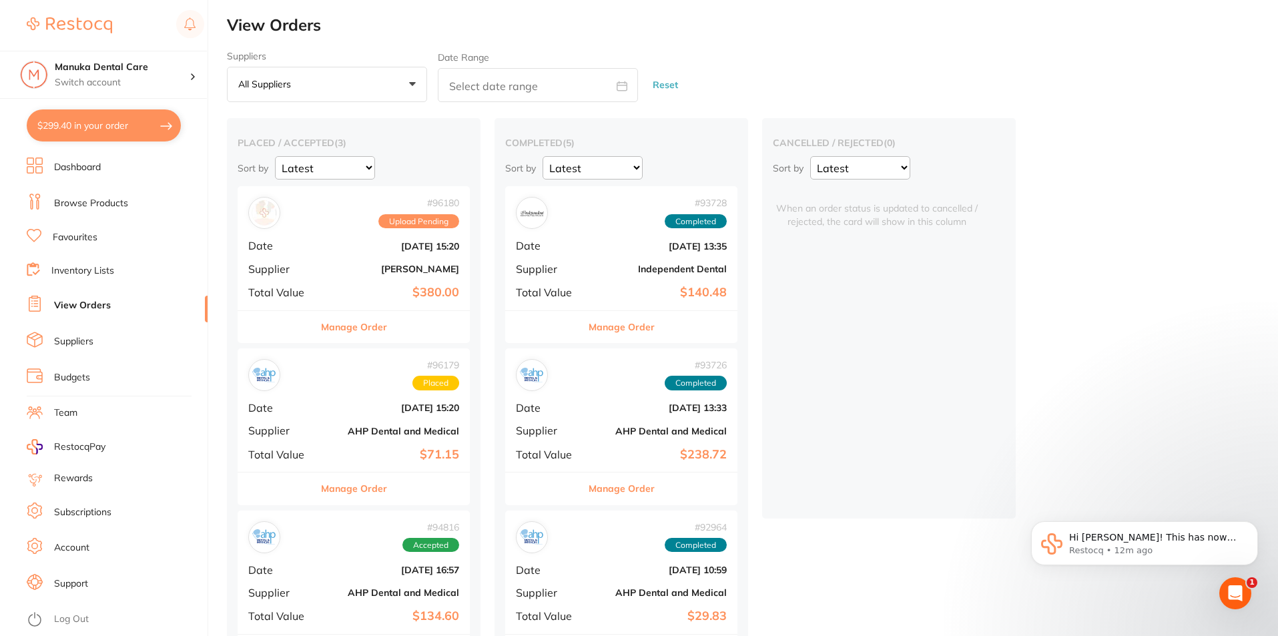
click at [93, 167] on link "Dashboard" at bounding box center [77, 167] width 47 height 13
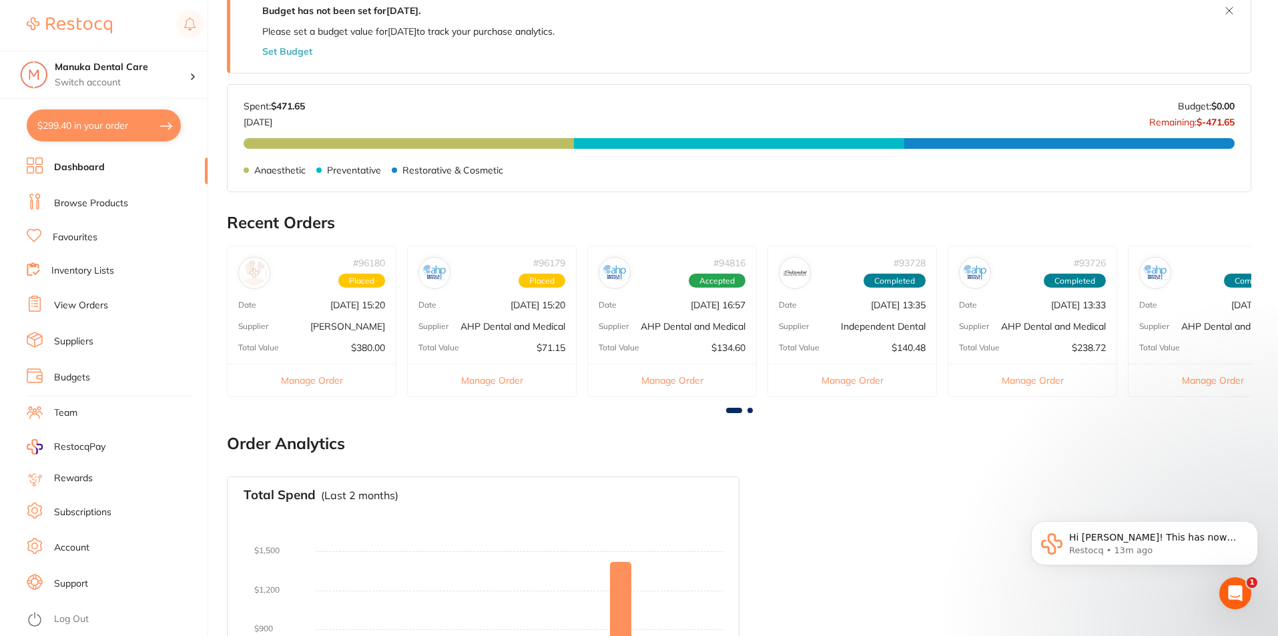
click at [82, 303] on link "View Orders" at bounding box center [81, 305] width 54 height 13
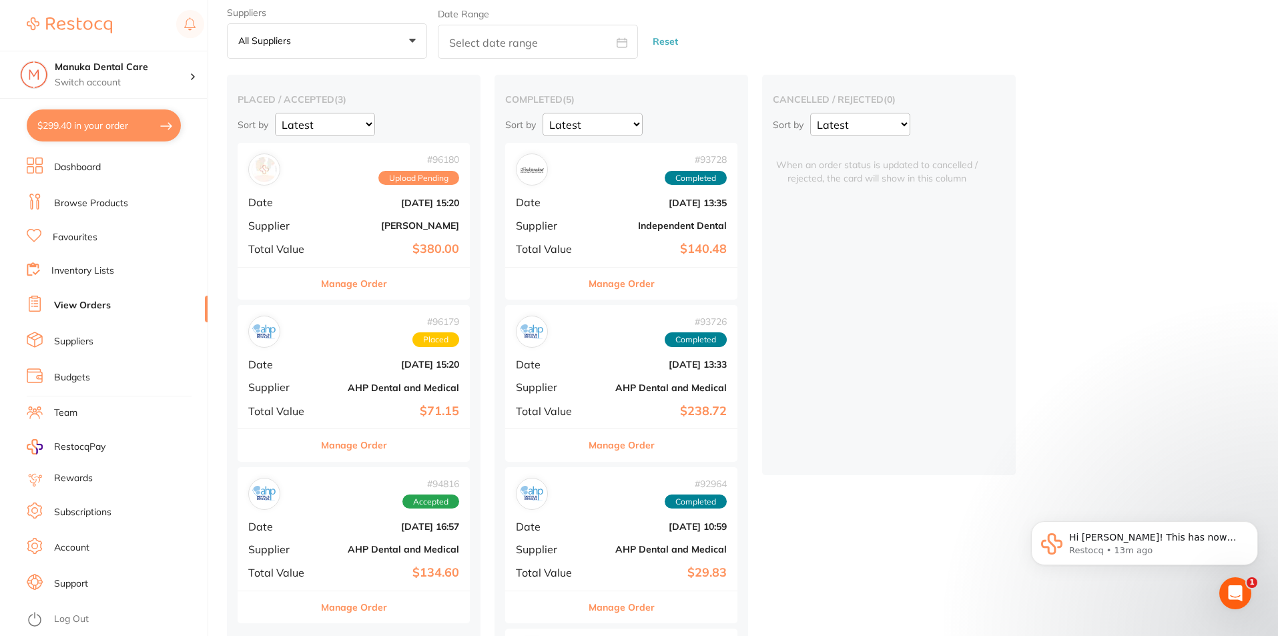
scroll to position [67, 0]
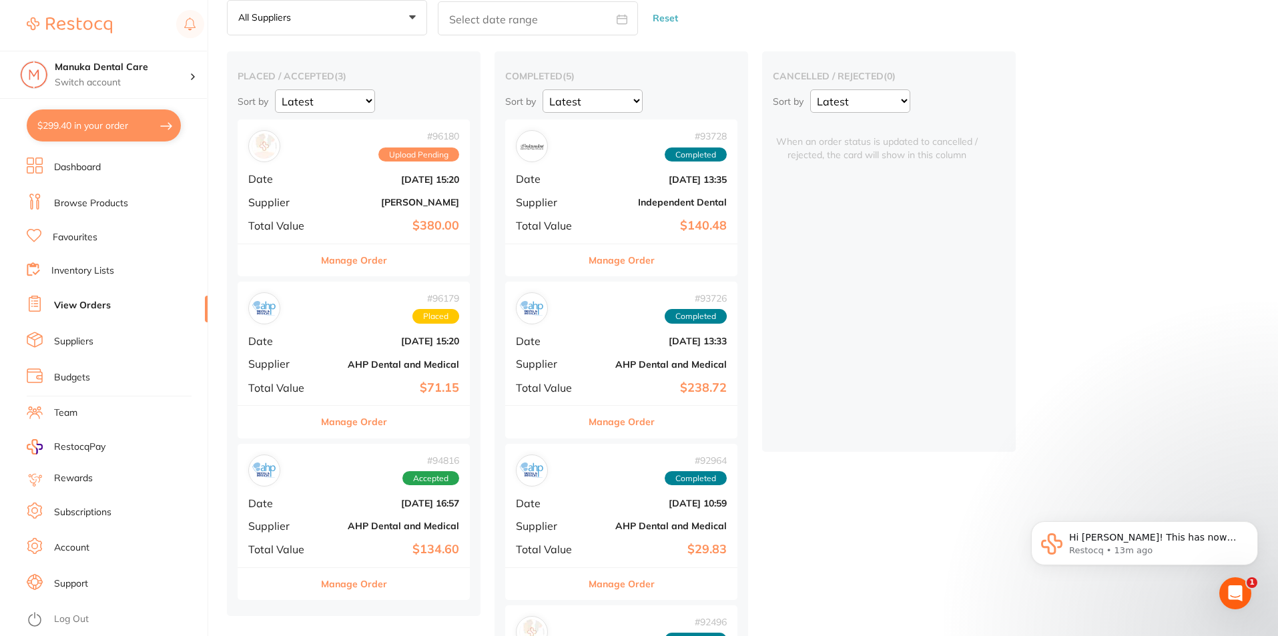
click at [345, 205] on b "[PERSON_NAME]" at bounding box center [392, 202] width 133 height 11
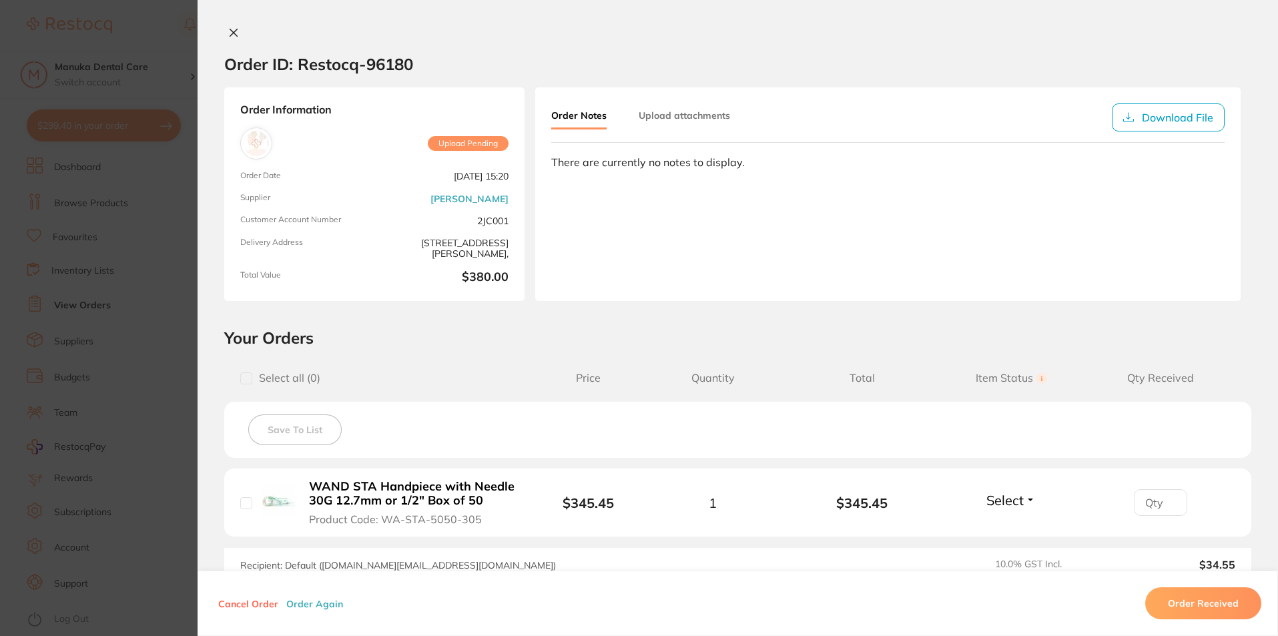
click at [231, 26] on div "Order ID: Restocq- 96180 Order Information Upload Pending Order Date [DATE] 15:…" at bounding box center [737, 318] width 1080 height 636
drag, startPoint x: 232, startPoint y: 33, endPoint x: 239, endPoint y: 43, distance: 11.5
click at [233, 33] on icon at bounding box center [233, 32] width 11 height 11
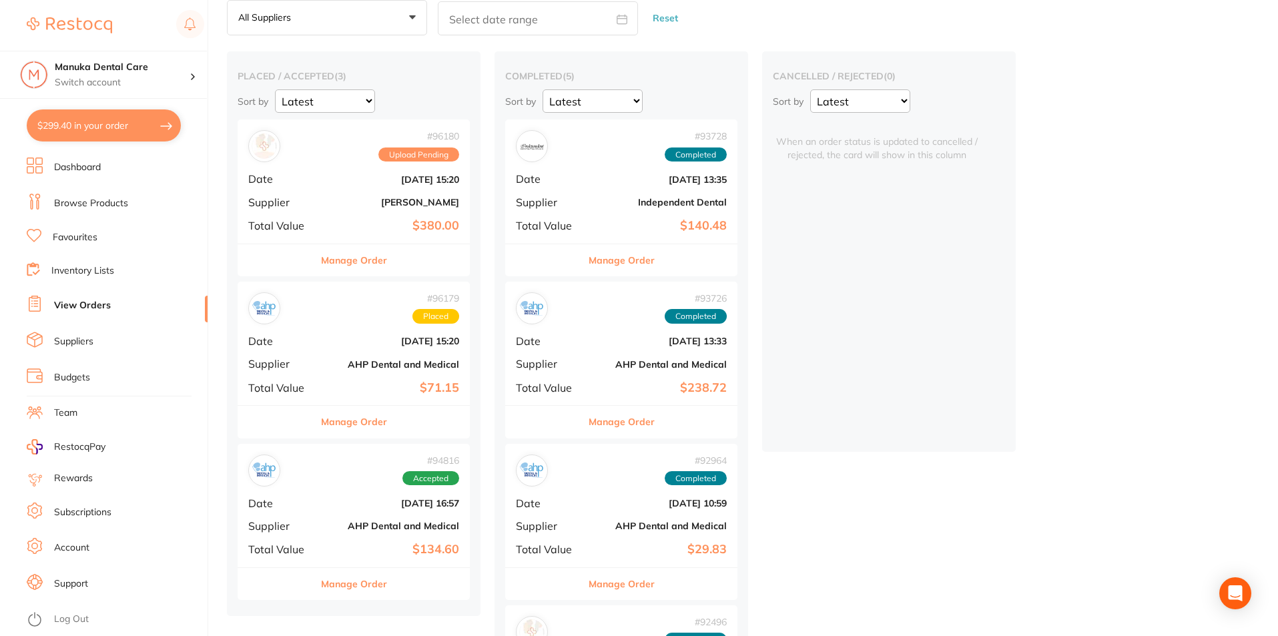
click at [83, 165] on link "Dashboard" at bounding box center [77, 167] width 47 height 13
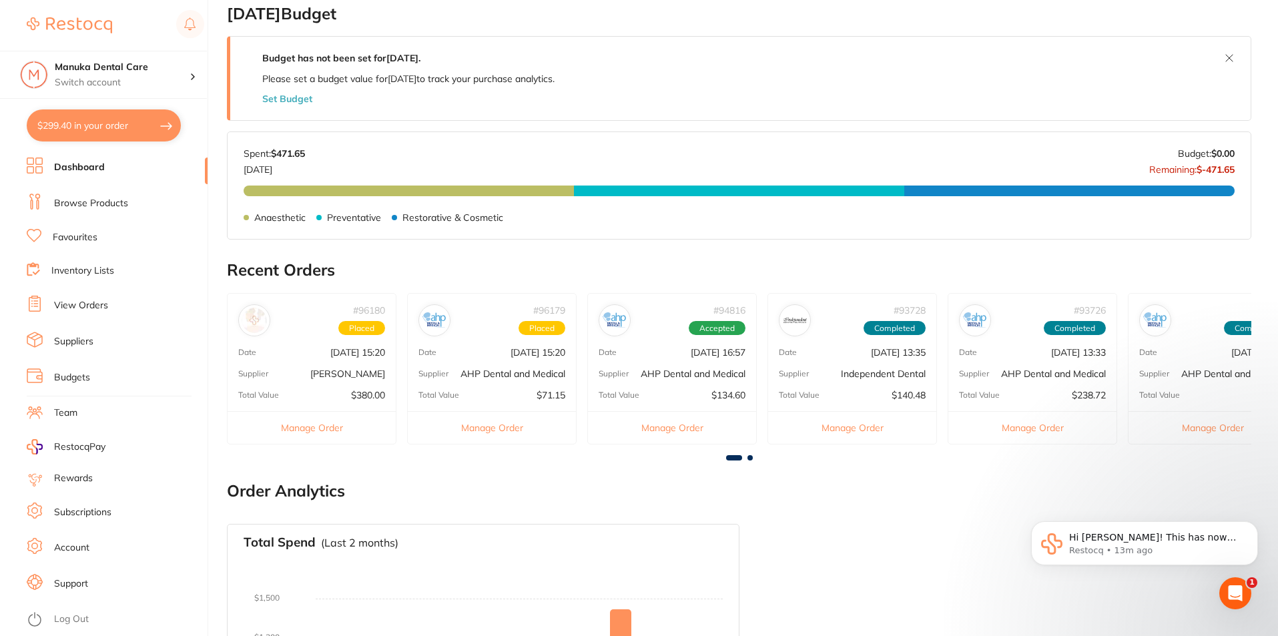
scroll to position [221, 0]
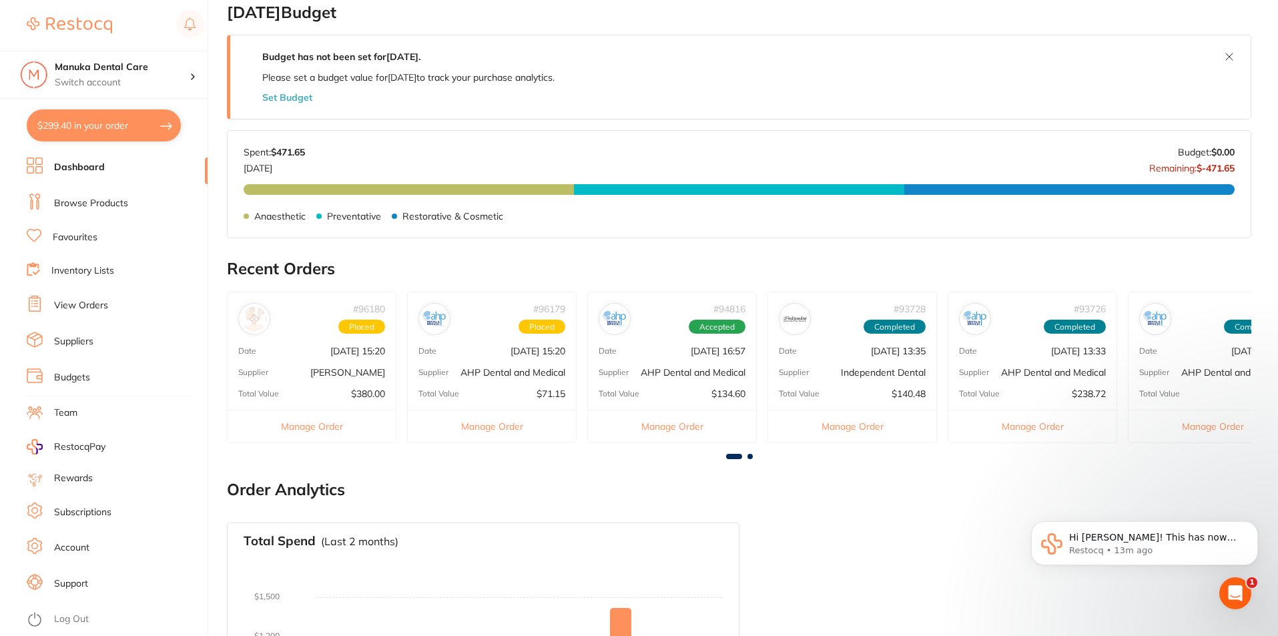
click at [332, 312] on div "# 96180 Placed" at bounding box center [311, 313] width 168 height 43
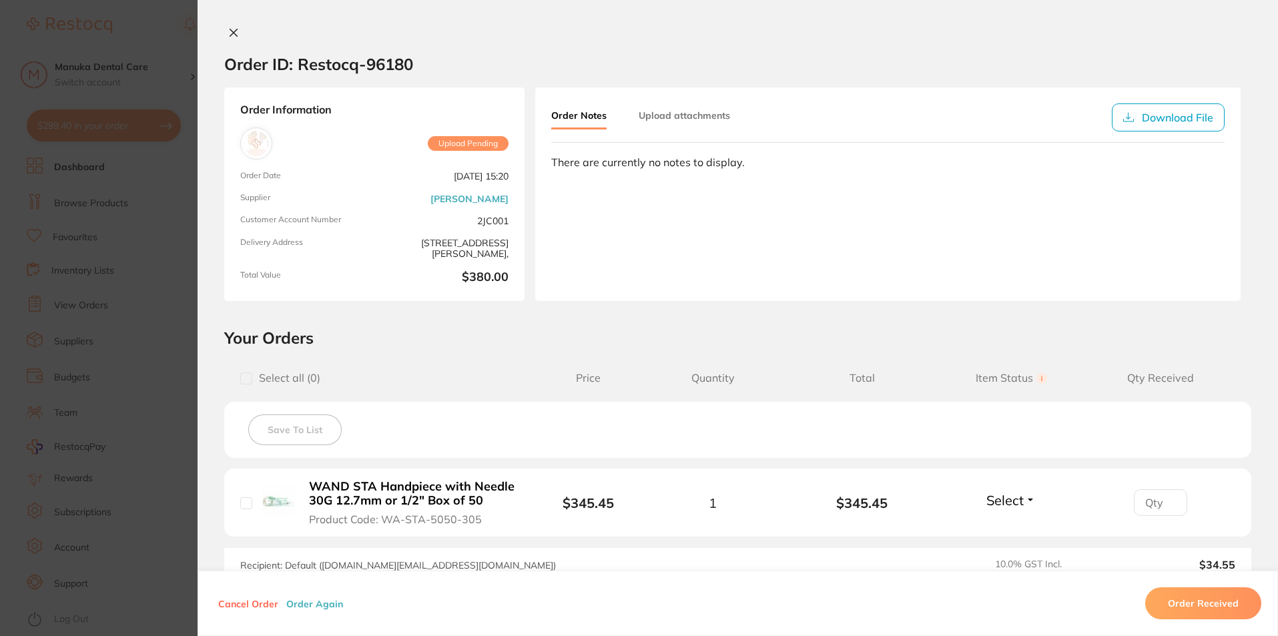
scroll to position [0, 0]
click at [228, 32] on icon at bounding box center [233, 32] width 11 height 11
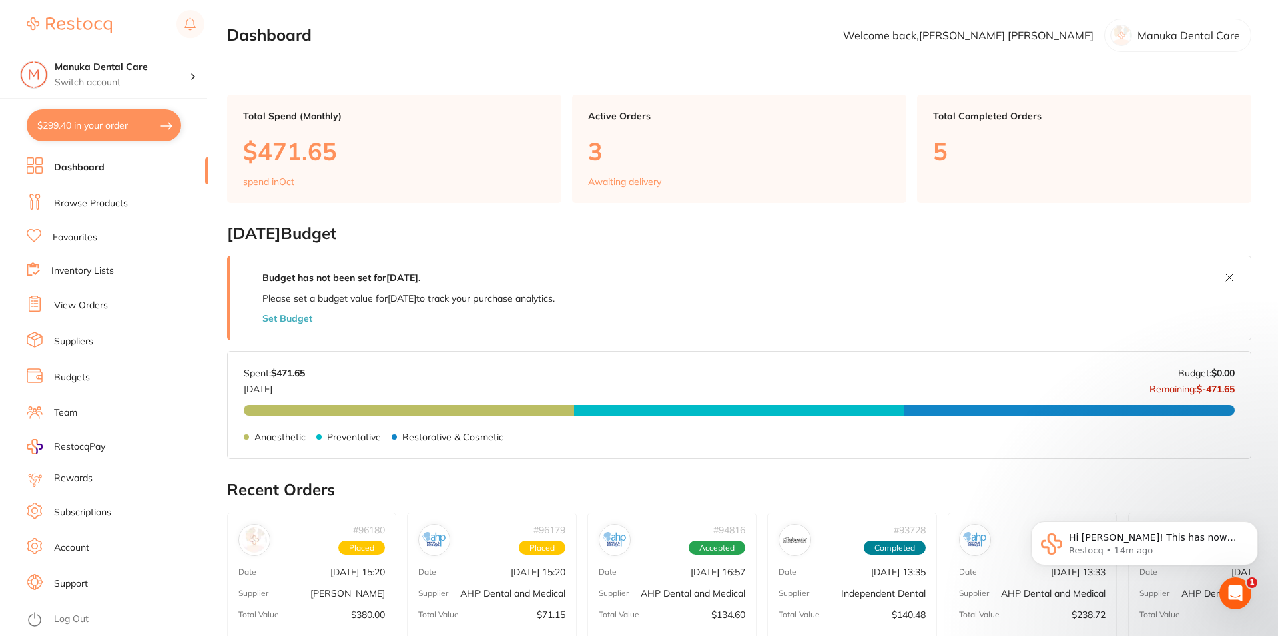
click at [84, 306] on link "View Orders" at bounding box center [81, 305] width 54 height 13
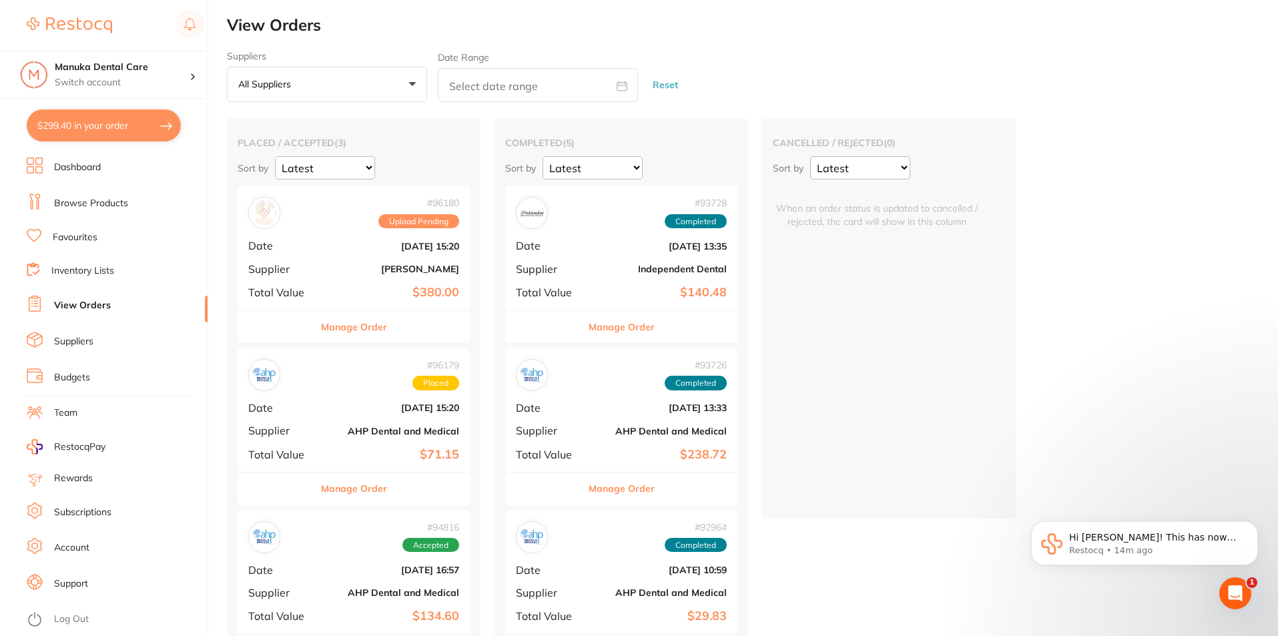
click at [89, 164] on link "Dashboard" at bounding box center [77, 167] width 47 height 13
